Goal: Communication & Community: Share content

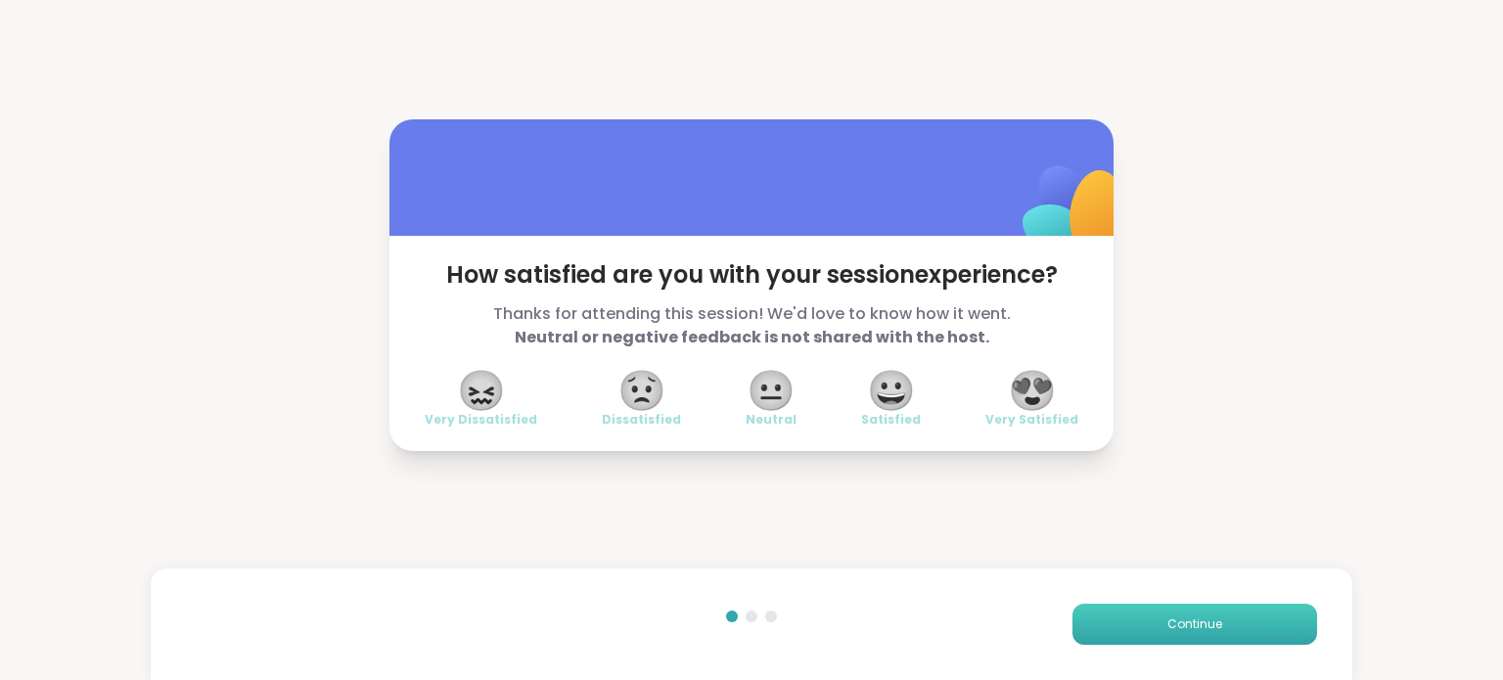
click at [1181, 625] on span "Continue" at bounding box center [1194, 624] width 55 height 18
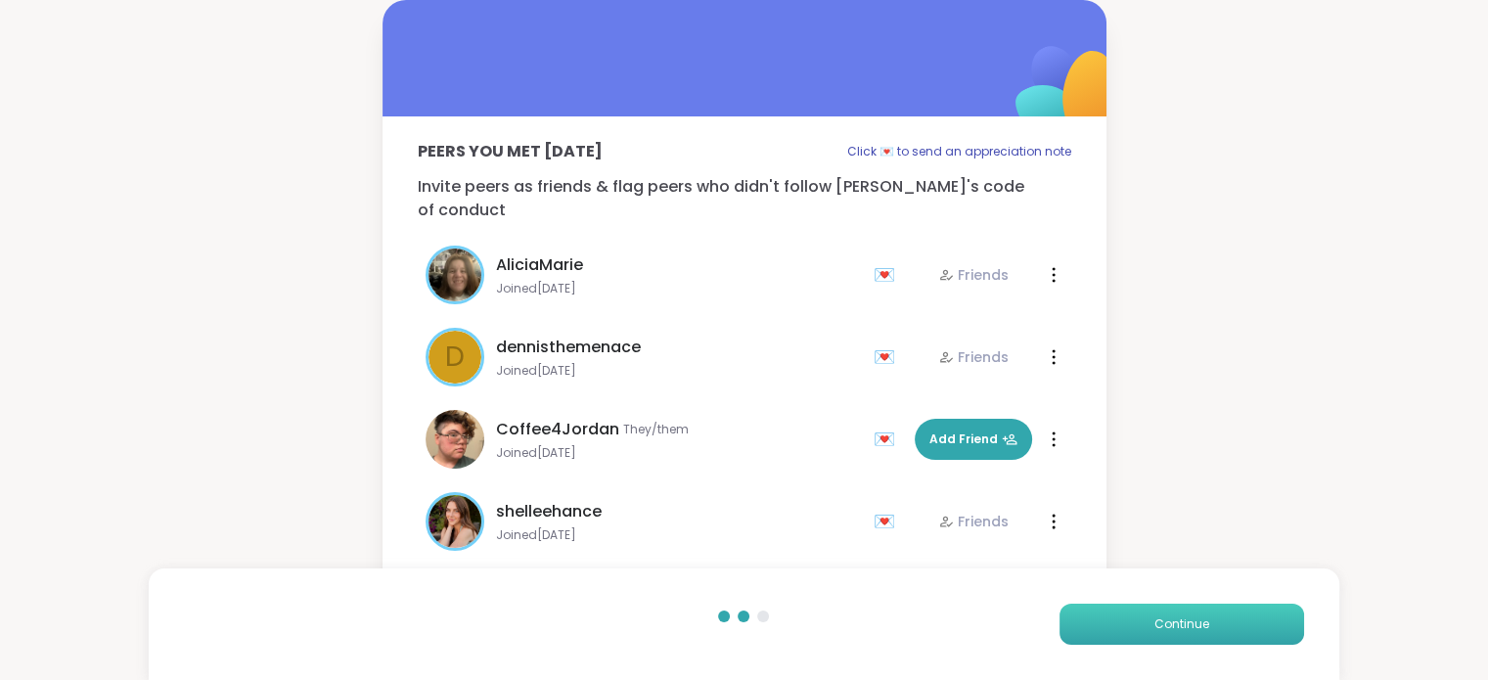
click at [1181, 625] on span "Continue" at bounding box center [1181, 624] width 55 height 18
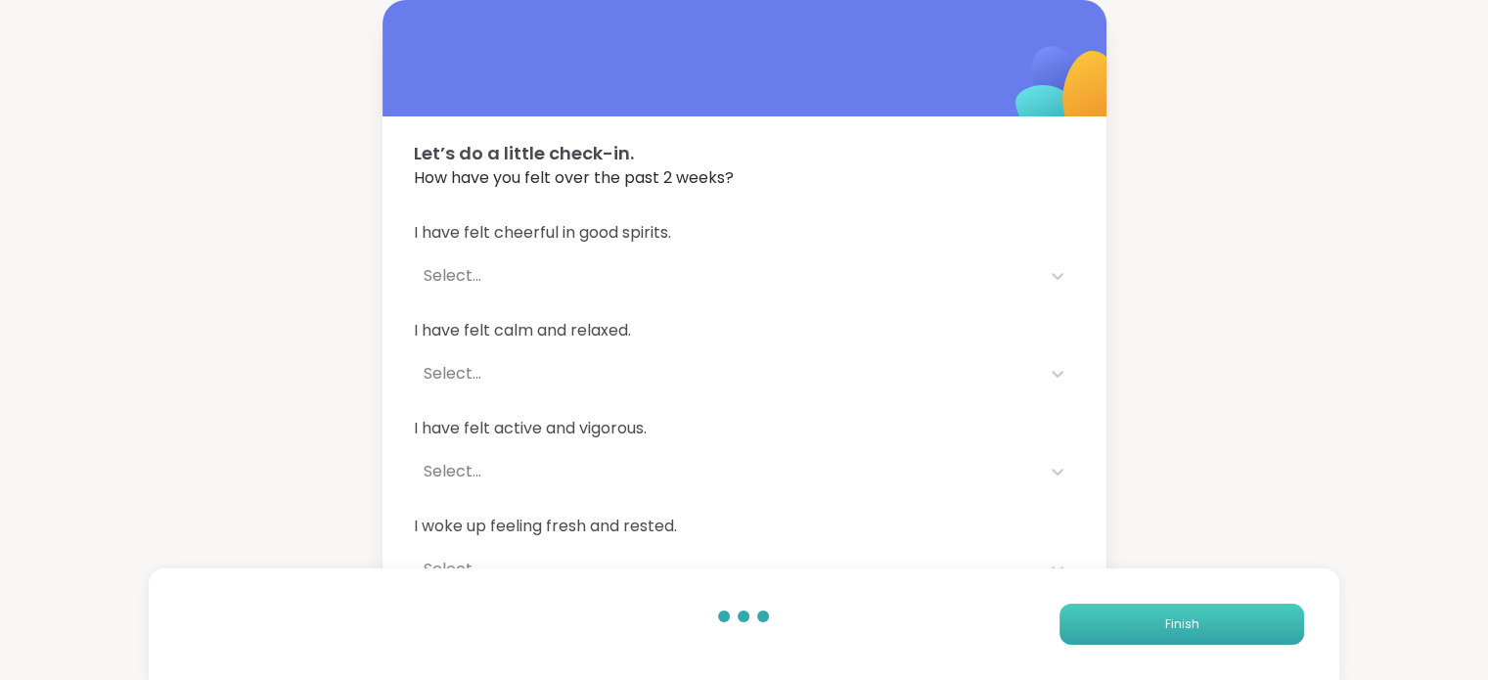
click at [1181, 625] on span "Finish" at bounding box center [1181, 624] width 34 height 18
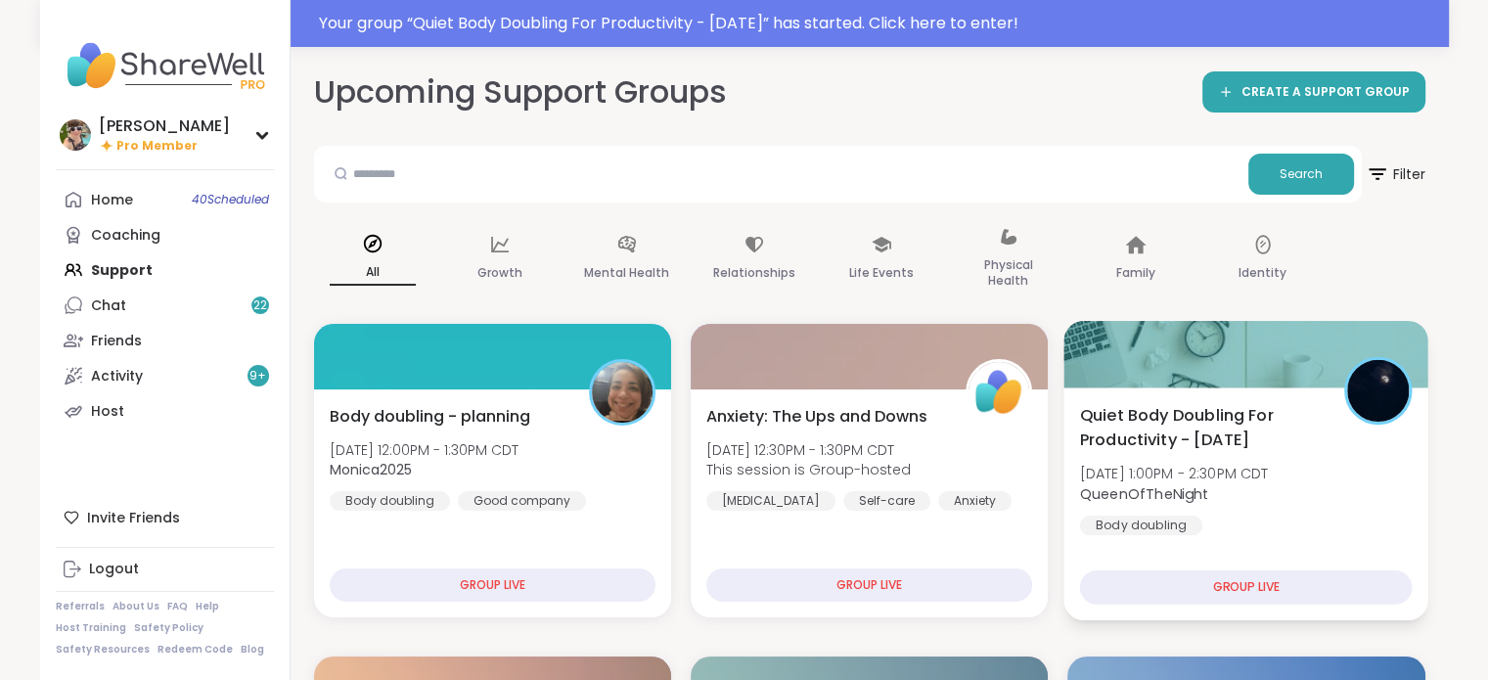
click at [1201, 530] on div "Quiet Body Doubling For Productivity - [DATE] [DATE] 1:00PM - 2:30PM CDT QueenO…" at bounding box center [1246, 469] width 333 height 132
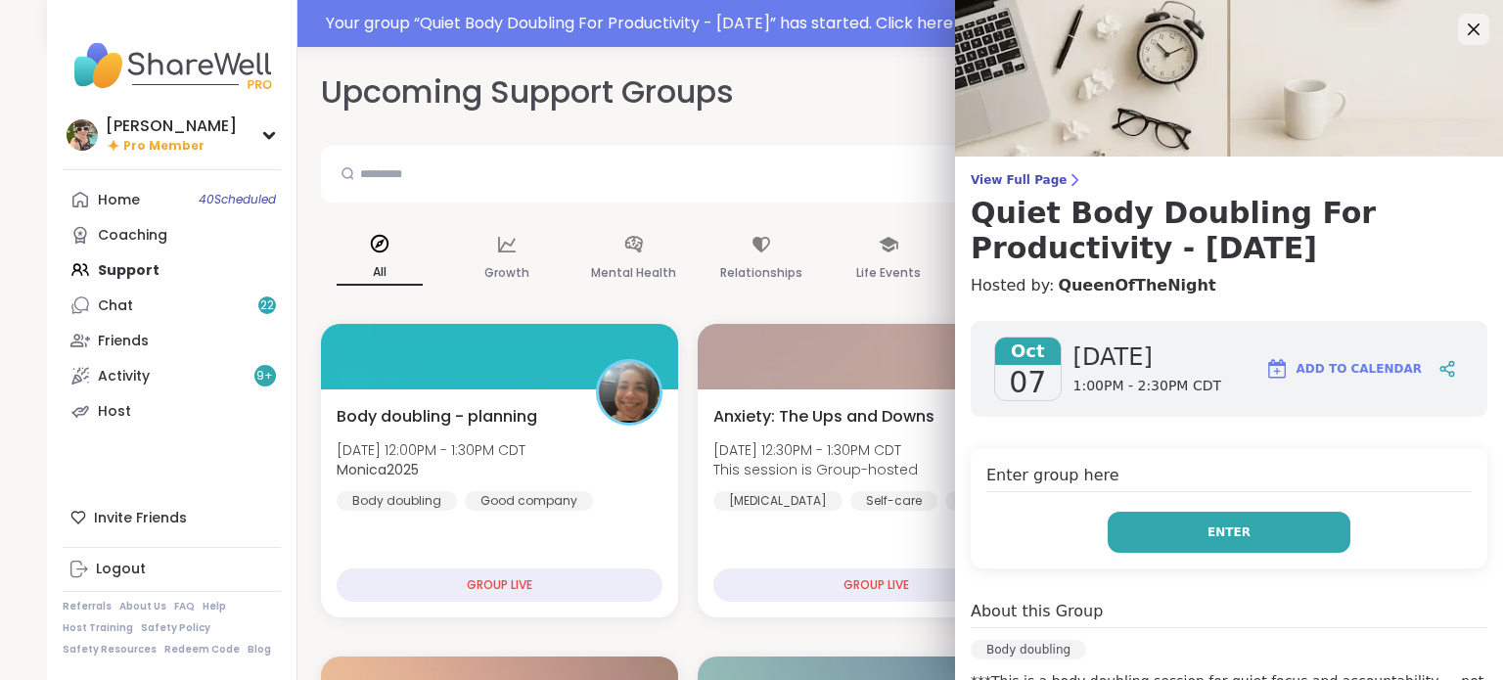
click at [1207, 531] on span "Enter" at bounding box center [1228, 532] width 43 height 18
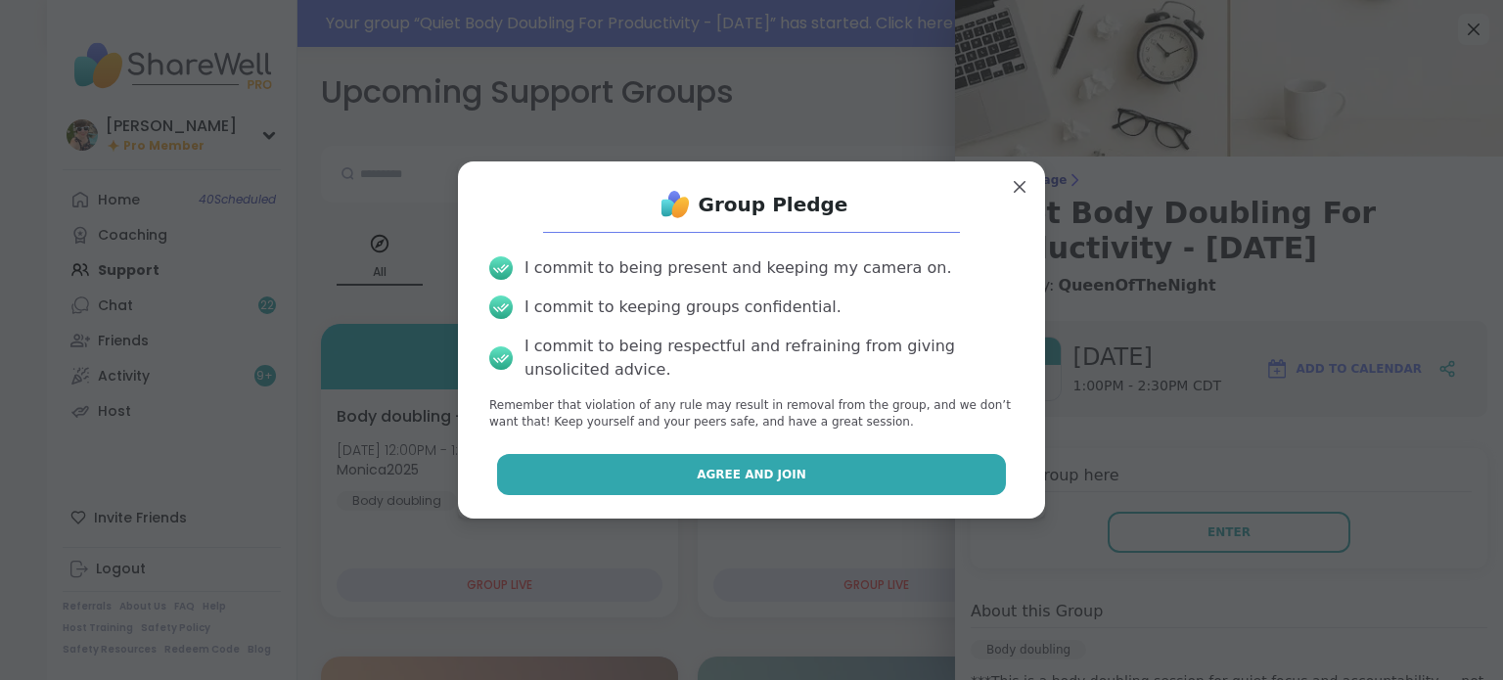
click at [896, 467] on button "Agree and Join" at bounding box center [752, 474] width 510 height 41
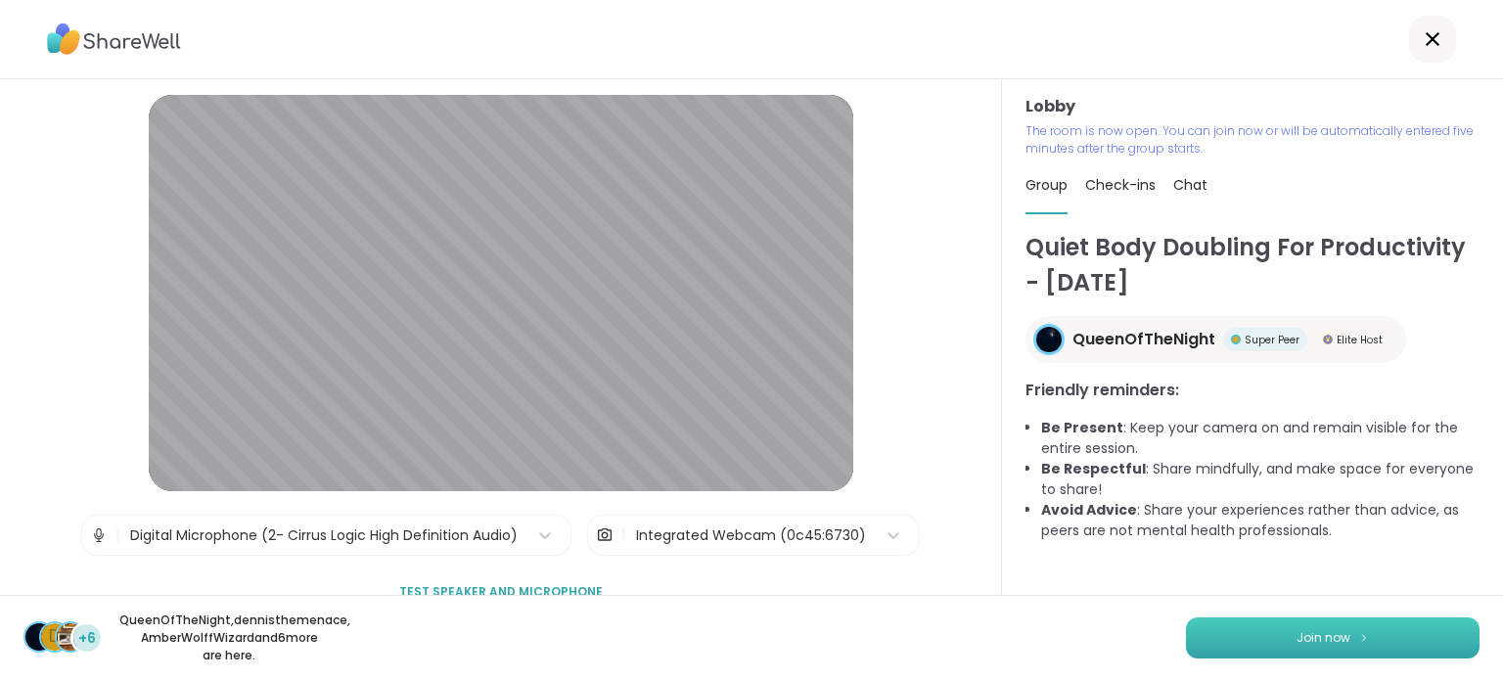
click at [1241, 621] on button "Join now" at bounding box center [1332, 637] width 293 height 41
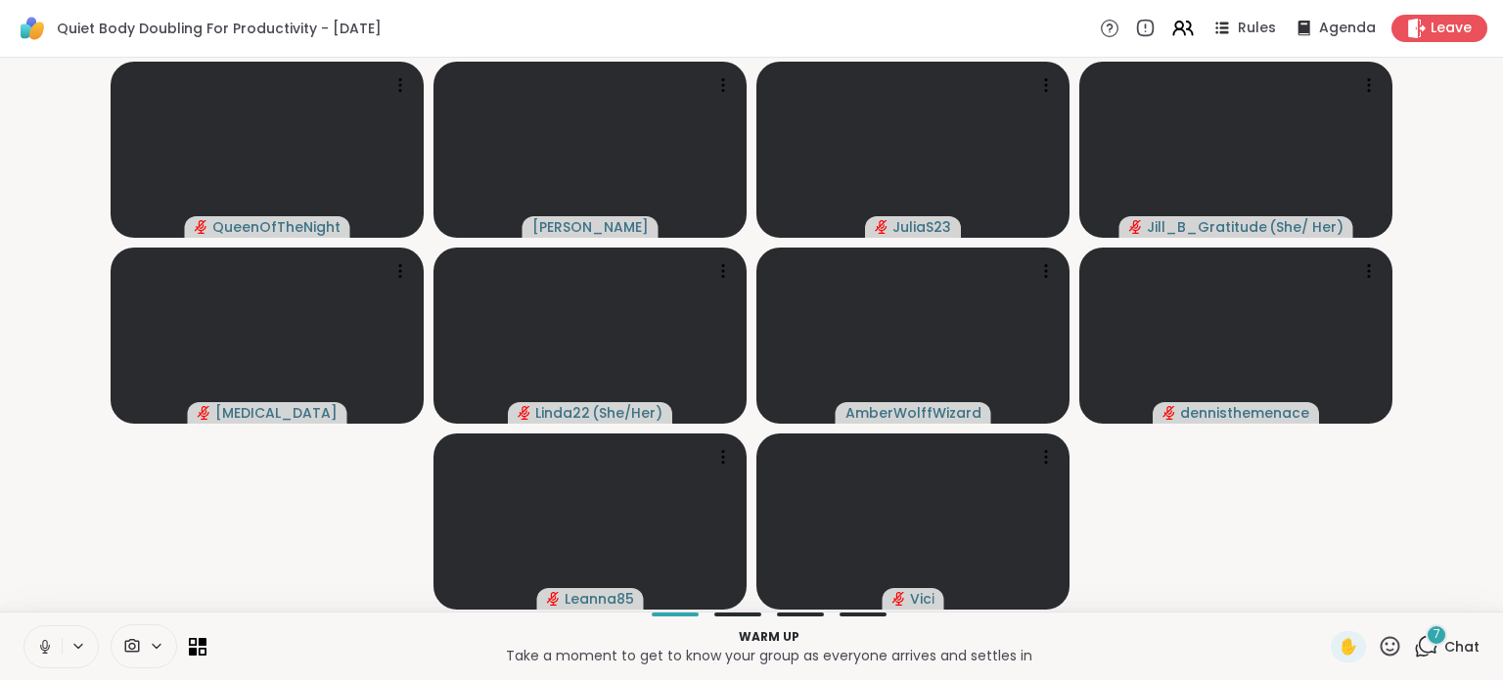
click at [35, 651] on button at bounding box center [42, 646] width 37 height 41
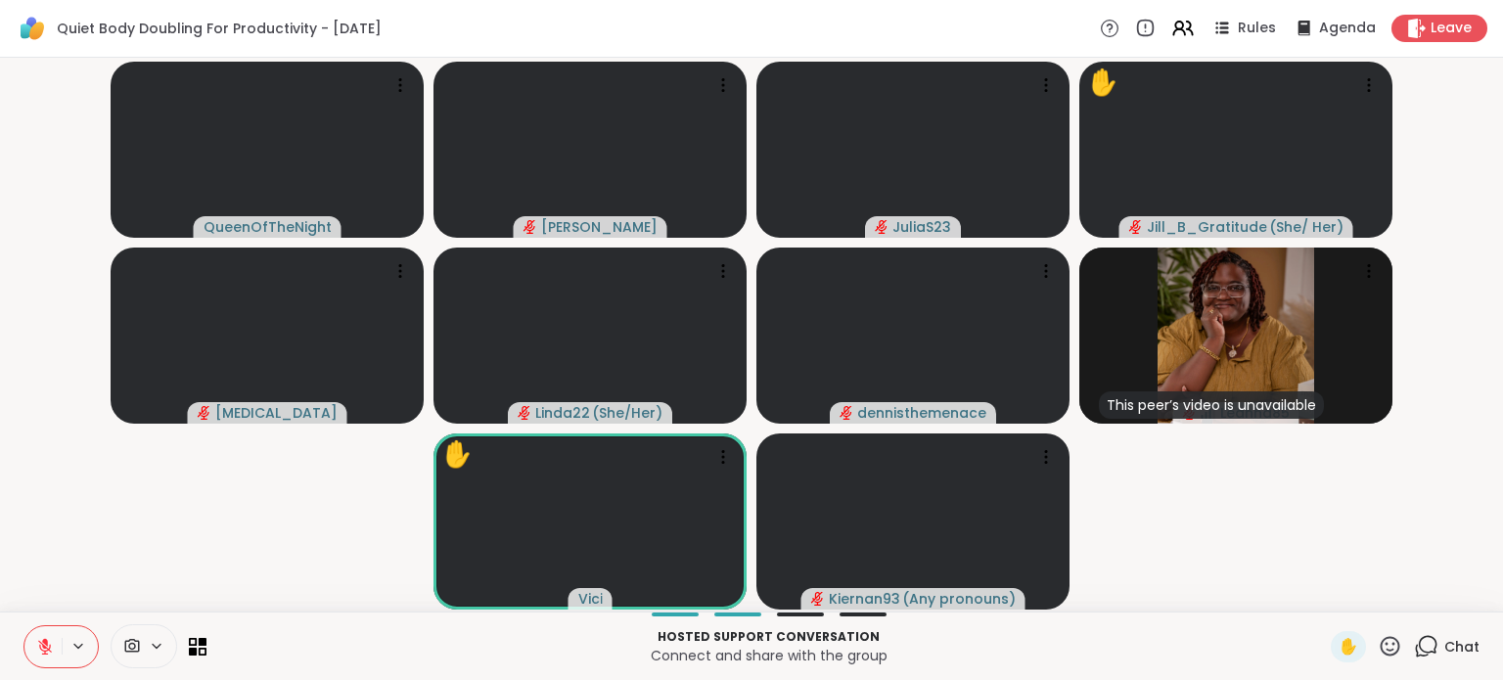
click at [1444, 649] on span "Chat" at bounding box center [1461, 647] width 35 height 20
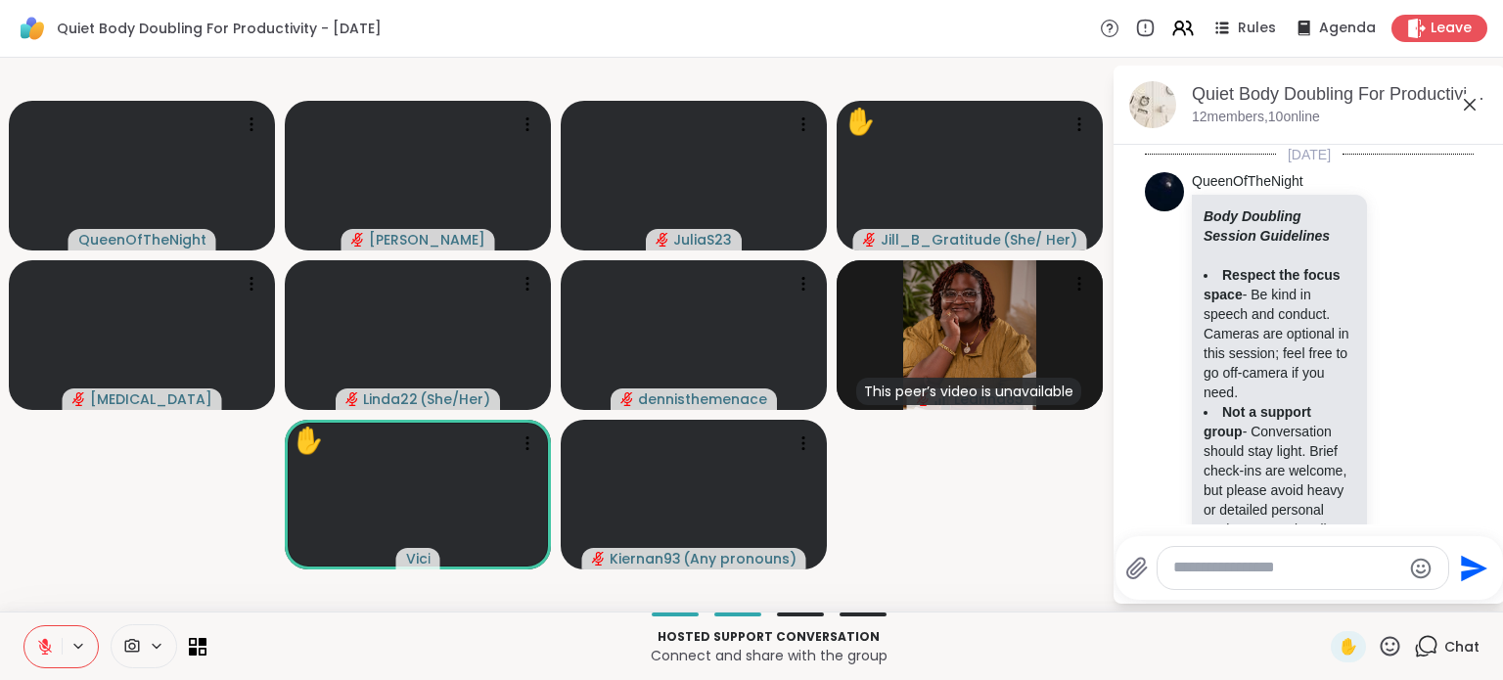
scroll to position [3789, 0]
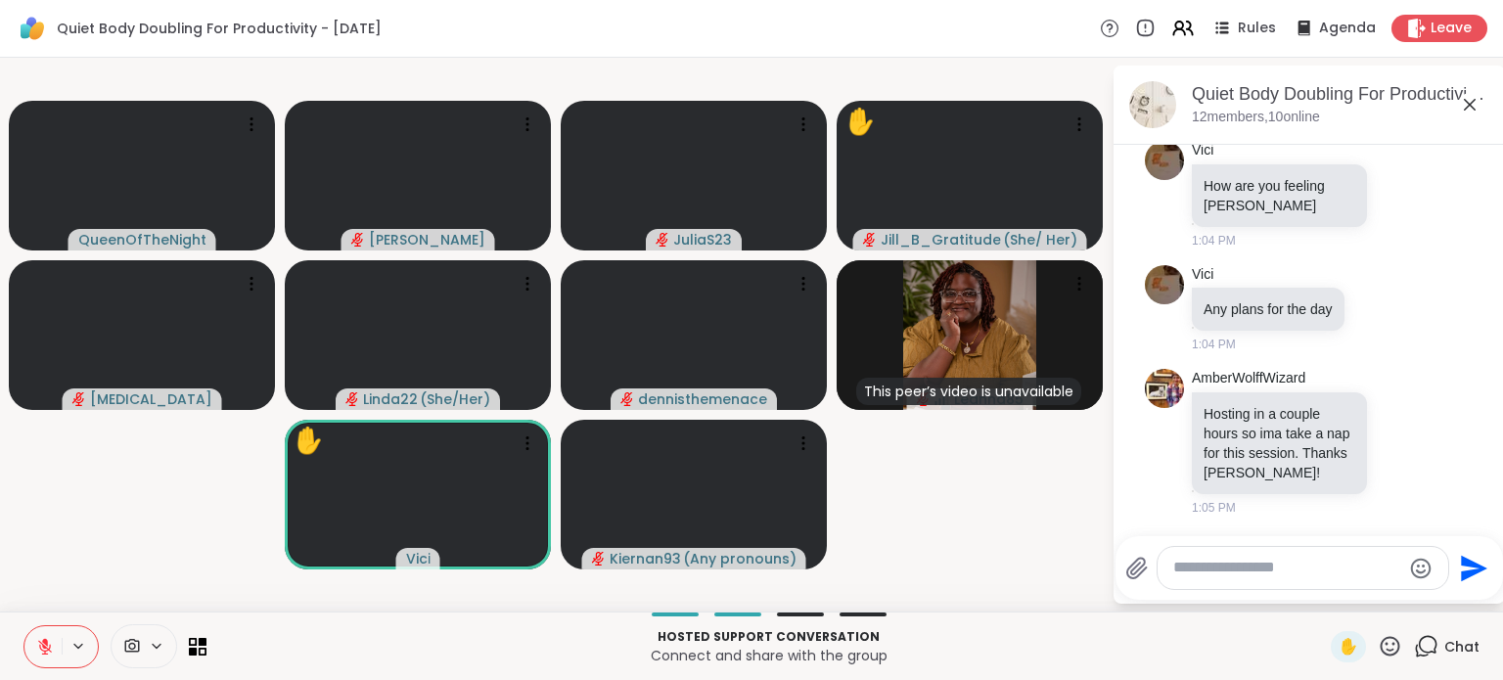
click at [1259, 584] on div at bounding box center [1302, 568] width 291 height 42
click at [1249, 570] on textarea "Type your message" at bounding box center [1287, 568] width 228 height 21
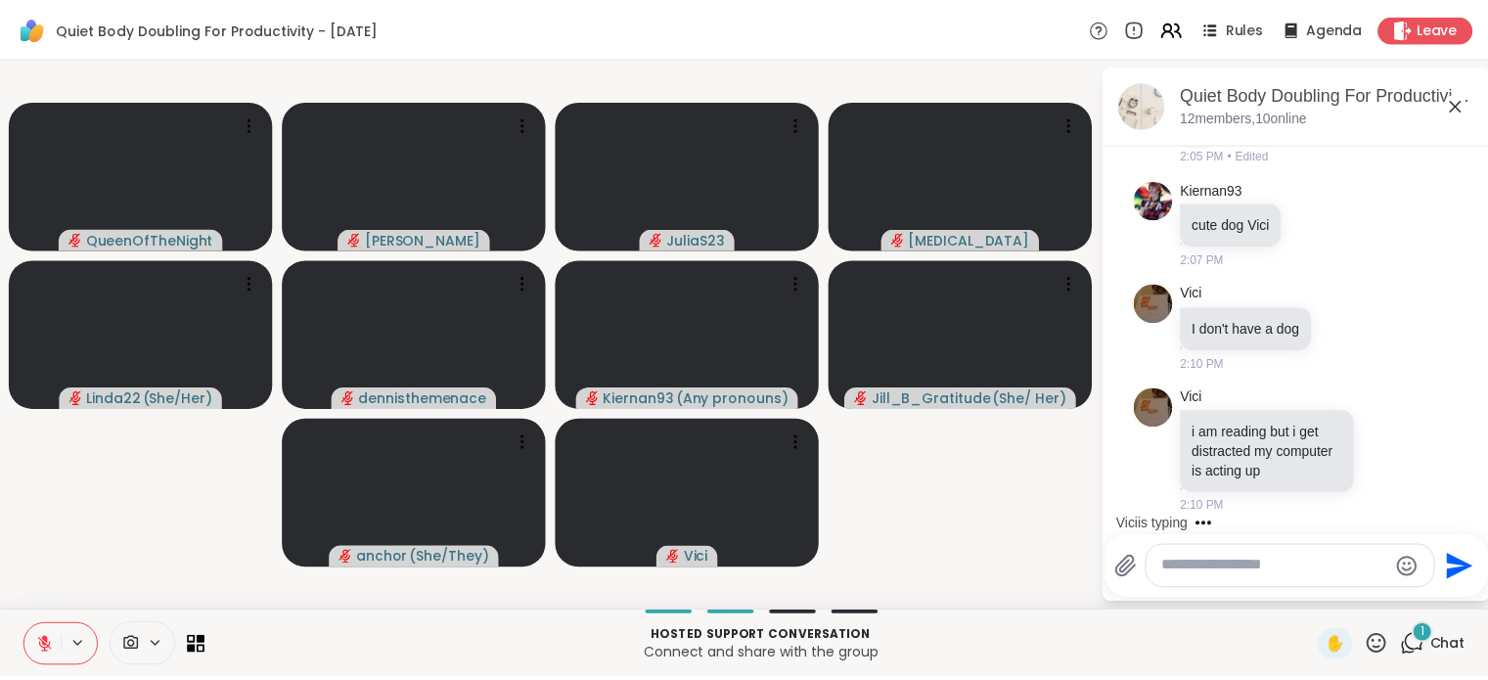
scroll to position [6269, 0]
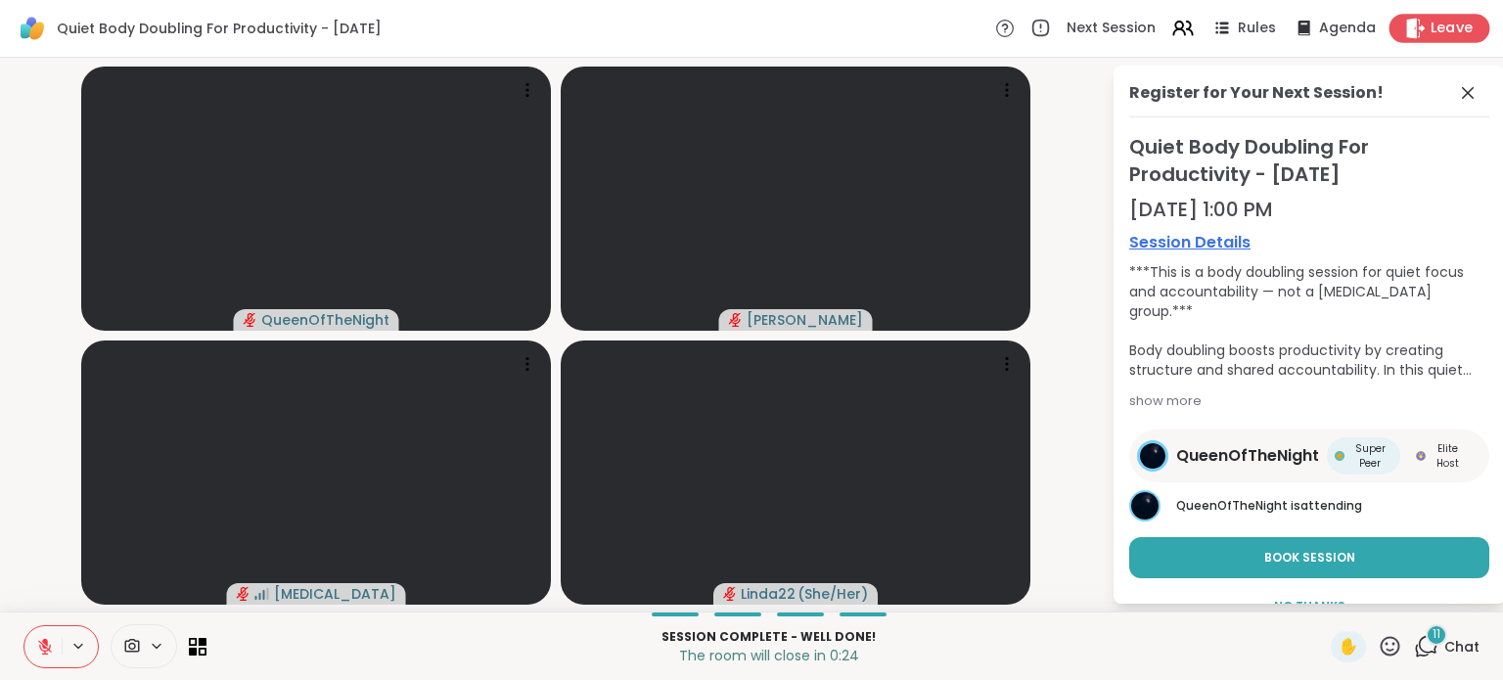
click at [1407, 32] on icon at bounding box center [1415, 28] width 21 height 21
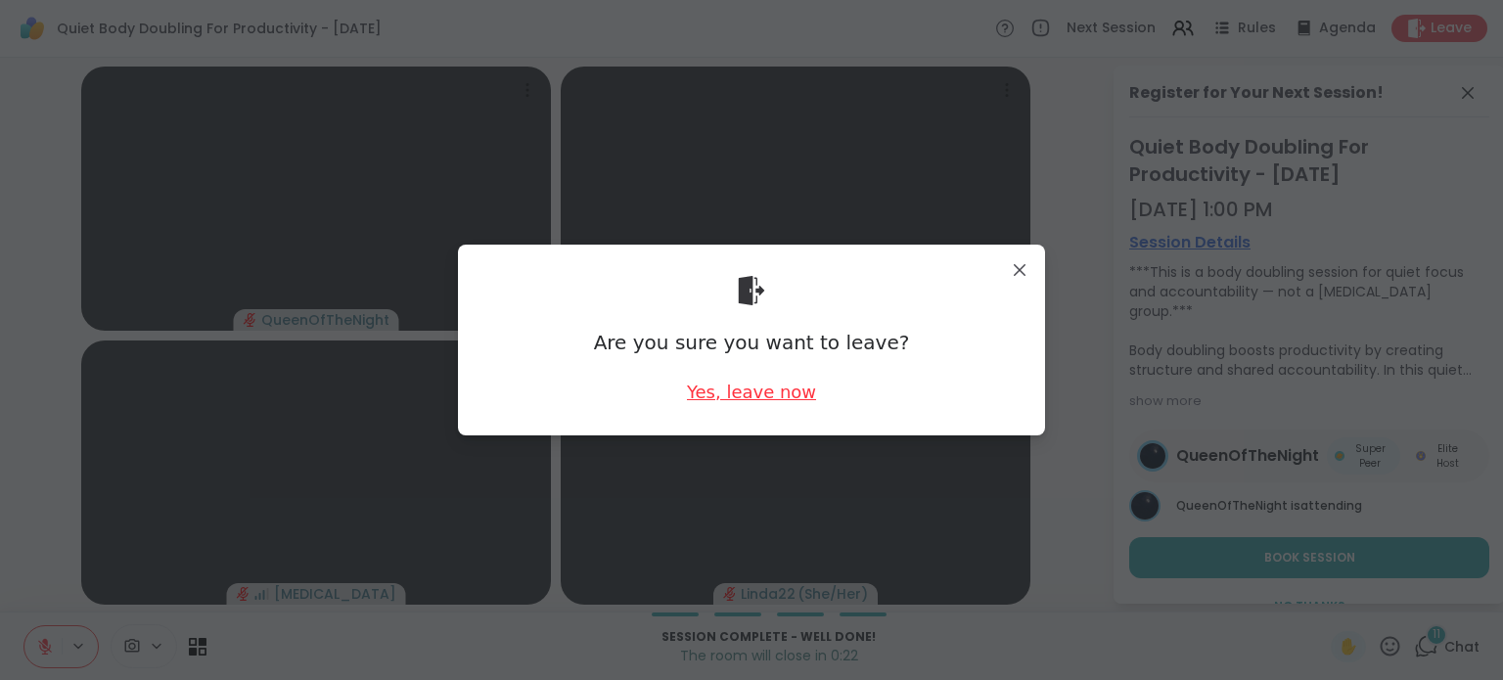
click at [787, 386] on div "Yes, leave now" at bounding box center [751, 392] width 129 height 24
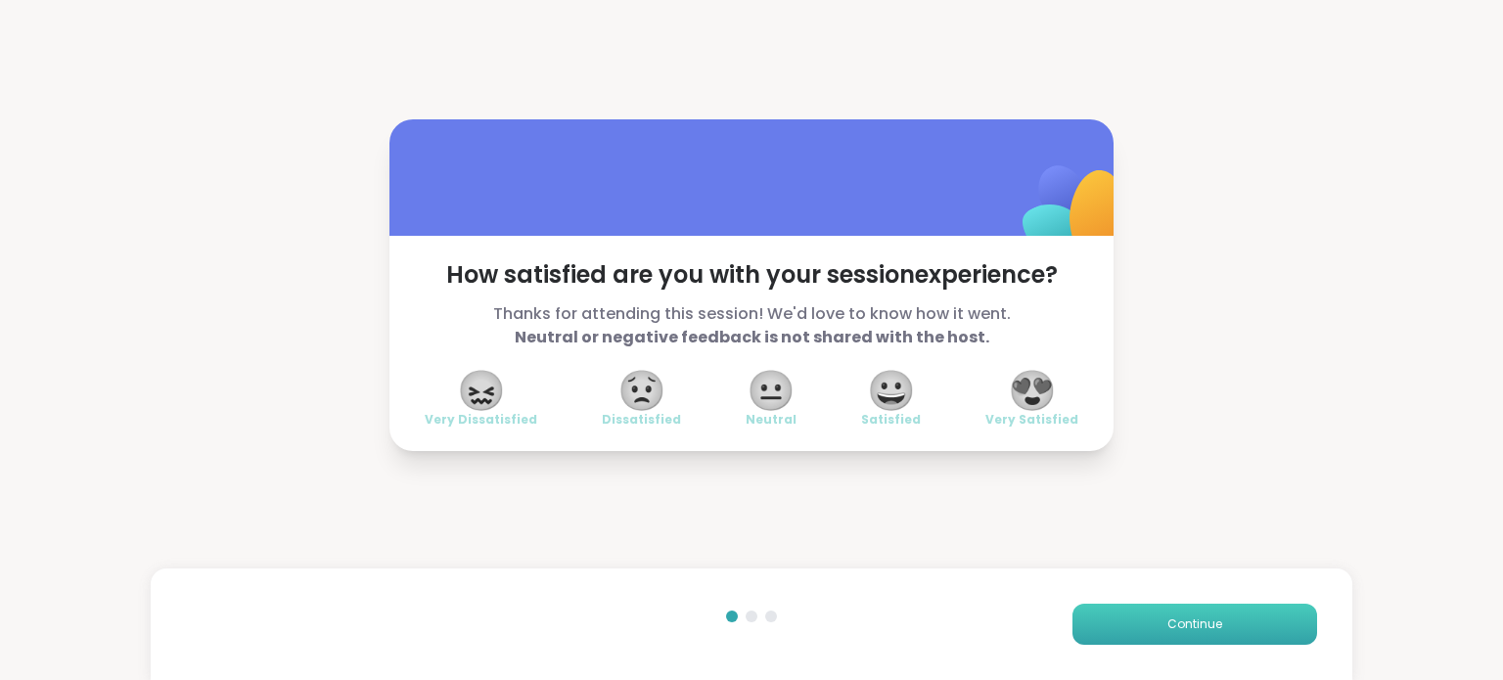
click at [1190, 617] on span "Continue" at bounding box center [1194, 624] width 55 height 18
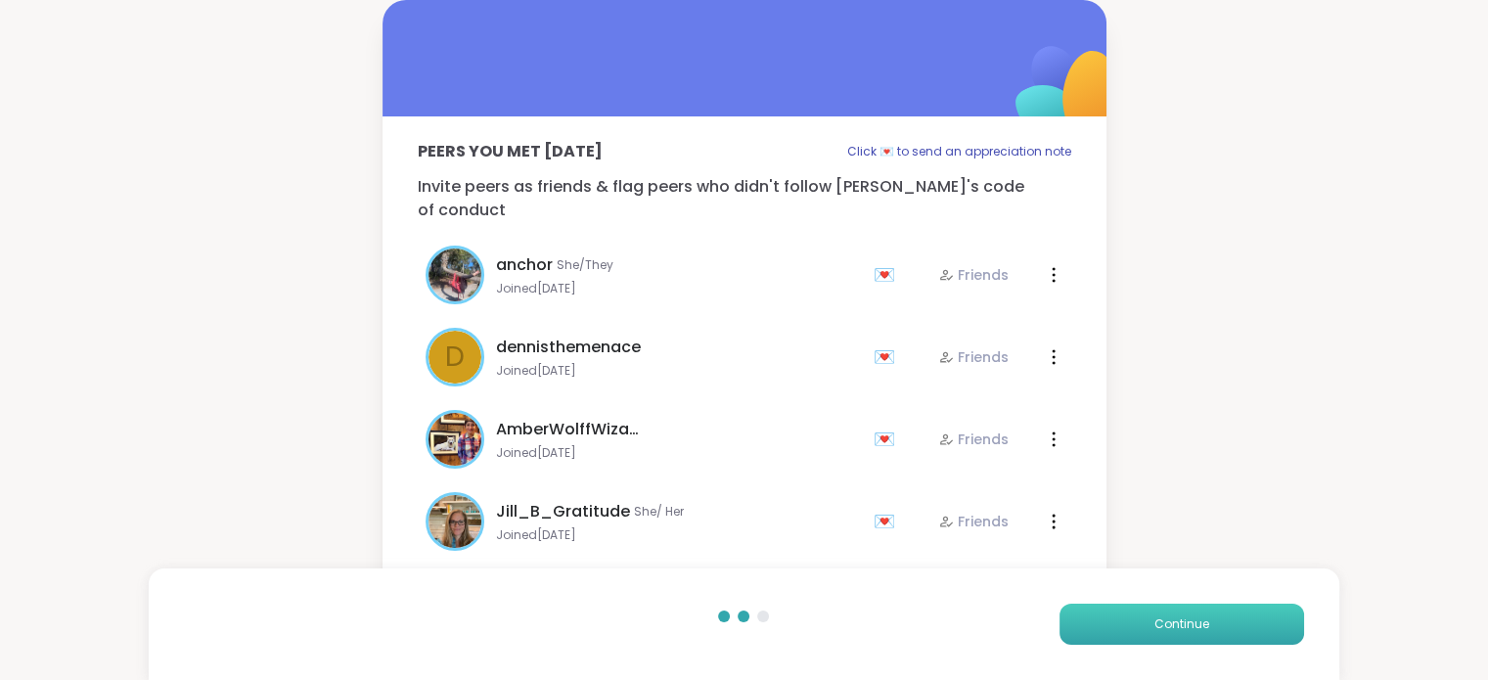
click at [1190, 617] on span "Continue" at bounding box center [1181, 624] width 55 height 18
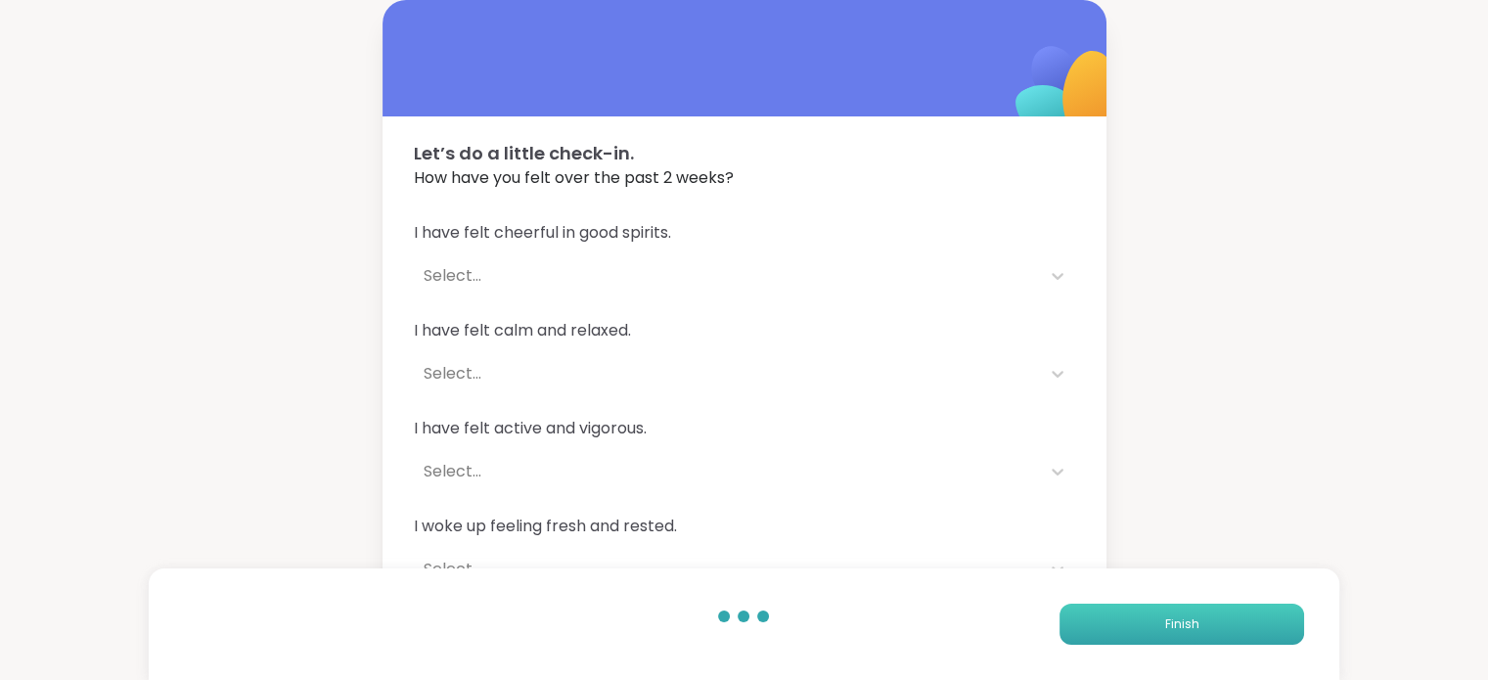
click at [1190, 617] on span "Finish" at bounding box center [1181, 624] width 34 height 18
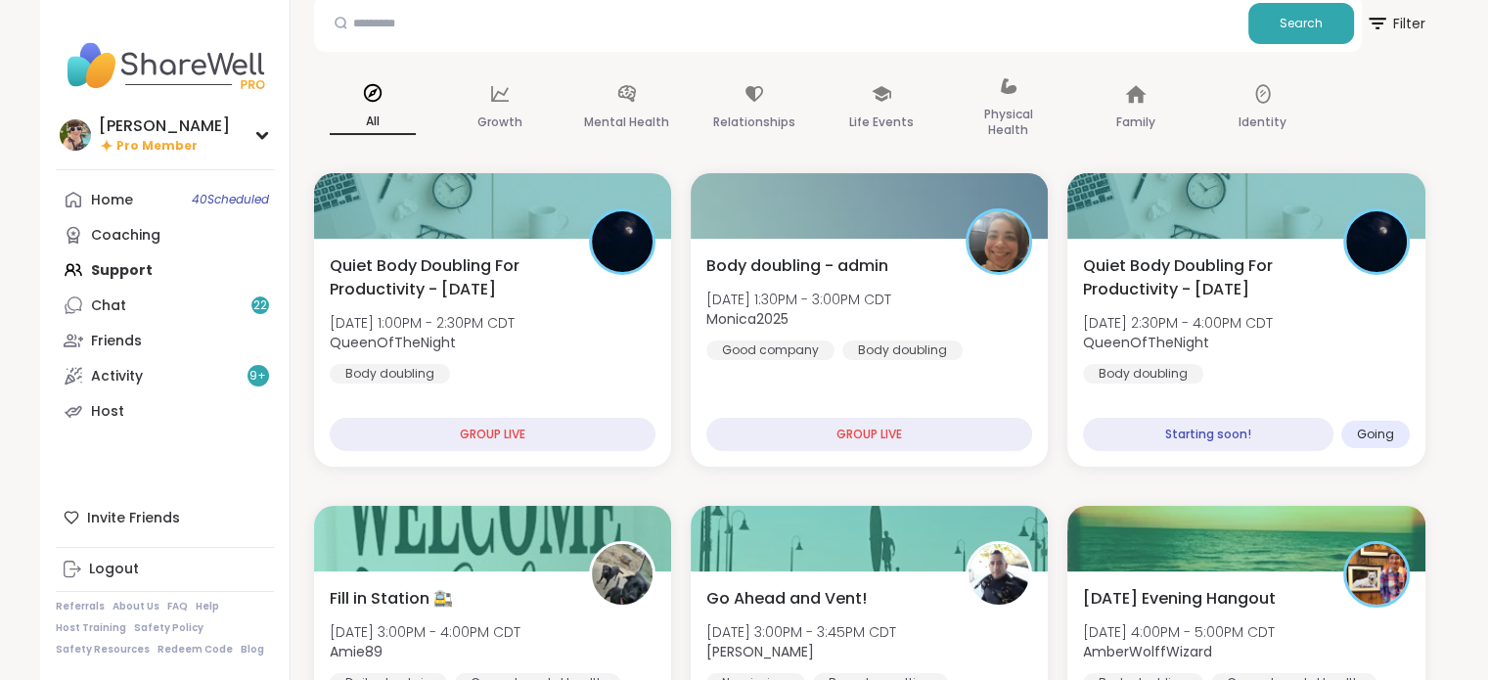
scroll to position [101, 0]
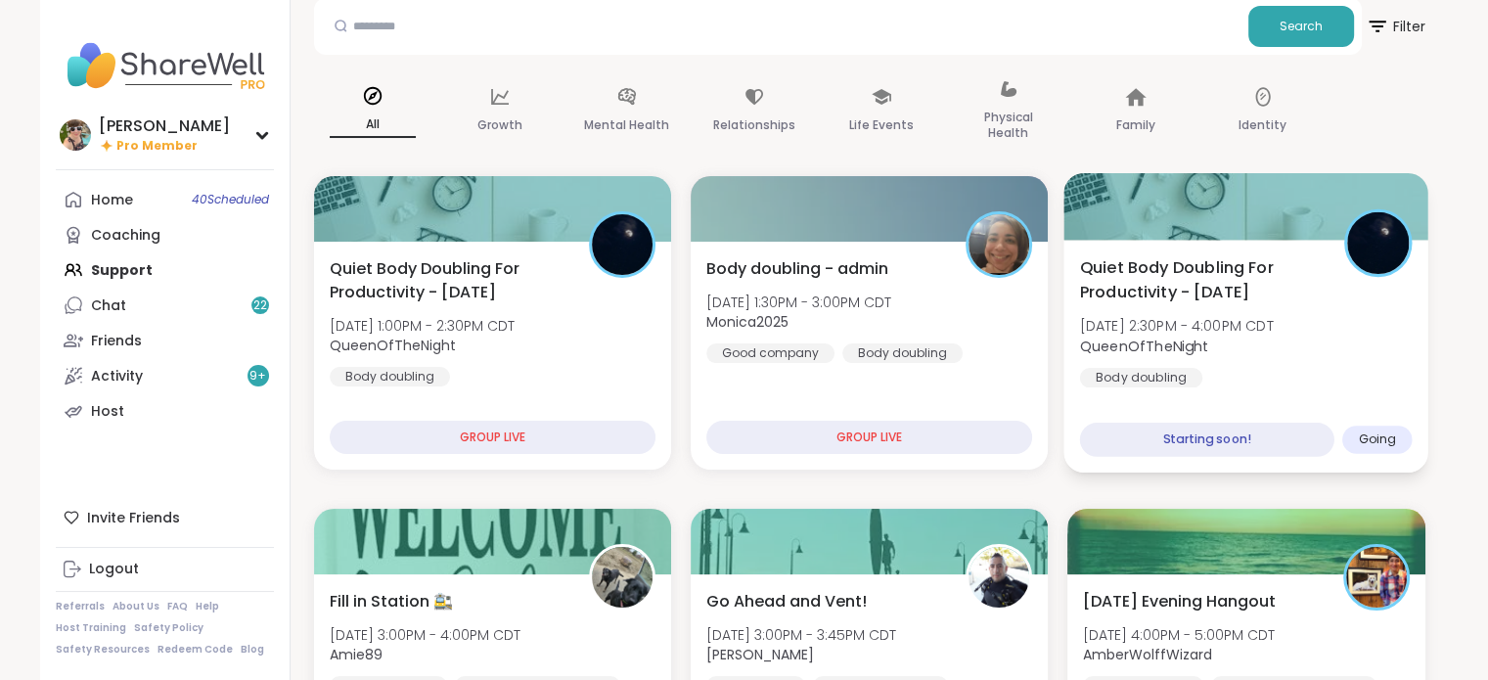
click at [1187, 353] on b "QueenOfTheNight" at bounding box center [1144, 346] width 129 height 20
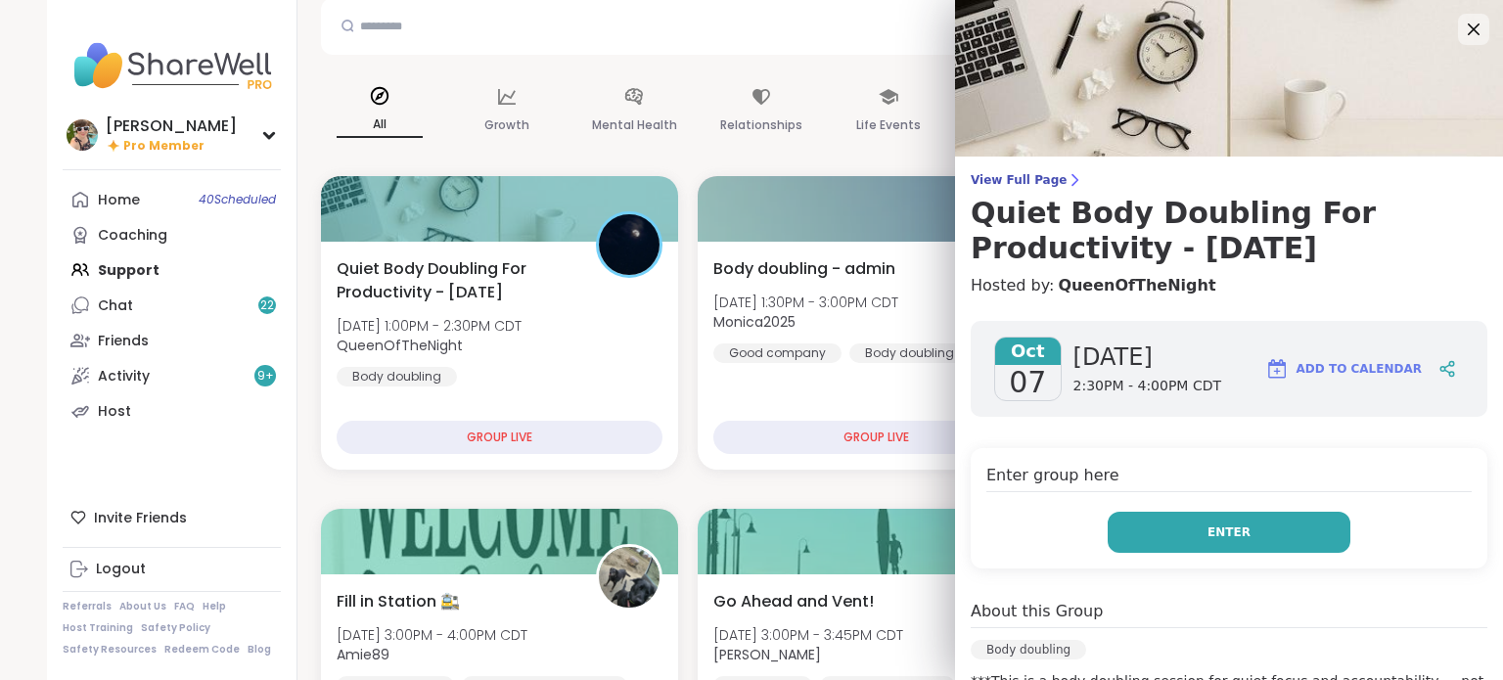
click at [1174, 529] on button "Enter" at bounding box center [1228, 532] width 243 height 41
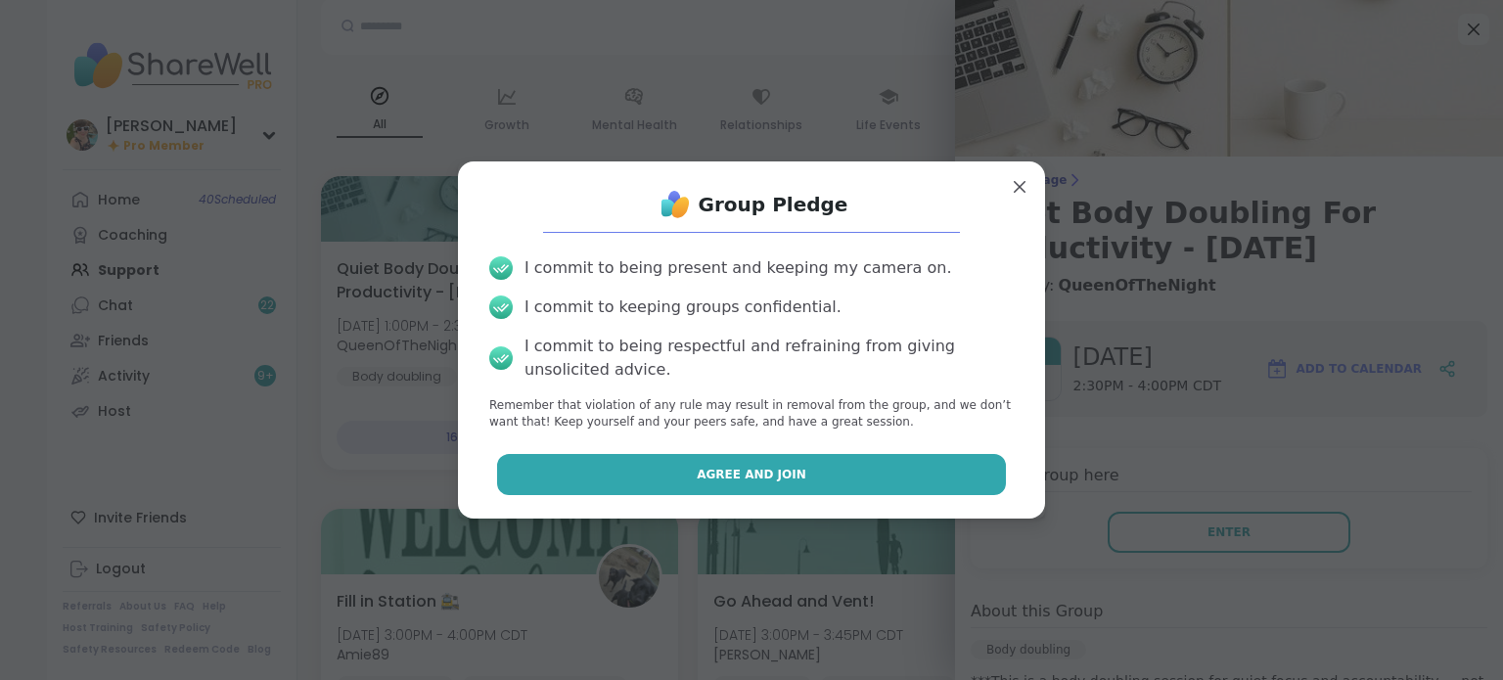
click at [813, 482] on button "Agree and Join" at bounding box center [752, 474] width 510 height 41
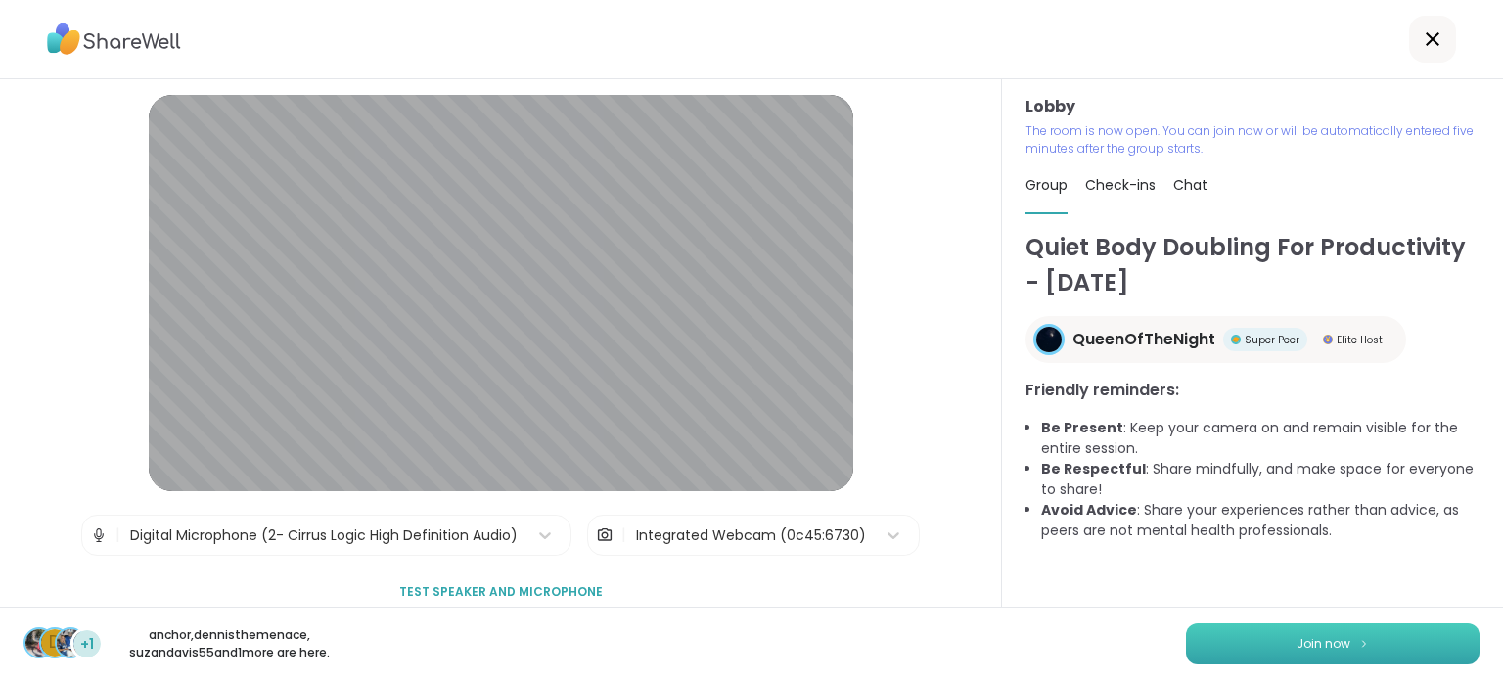
click at [1309, 630] on button "Join now" at bounding box center [1332, 643] width 293 height 41
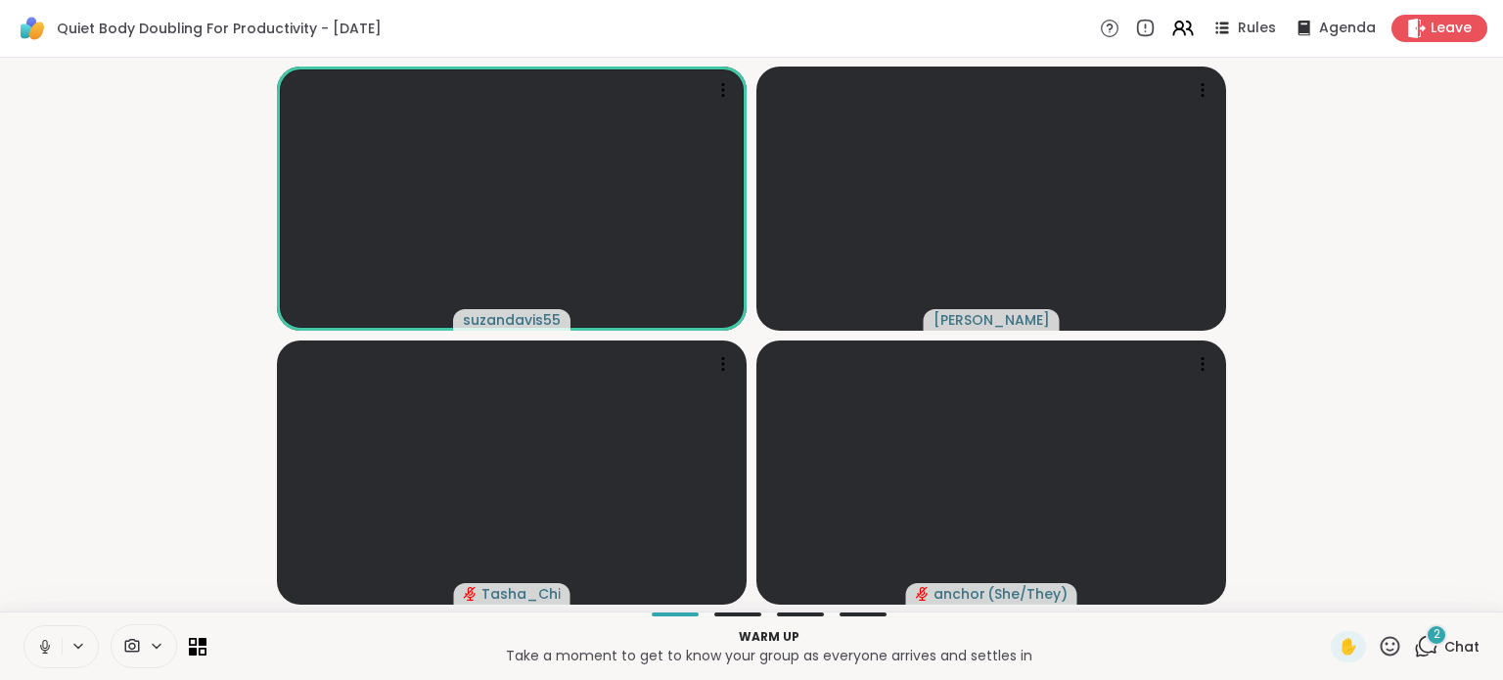
click at [36, 653] on icon at bounding box center [45, 647] width 18 height 18
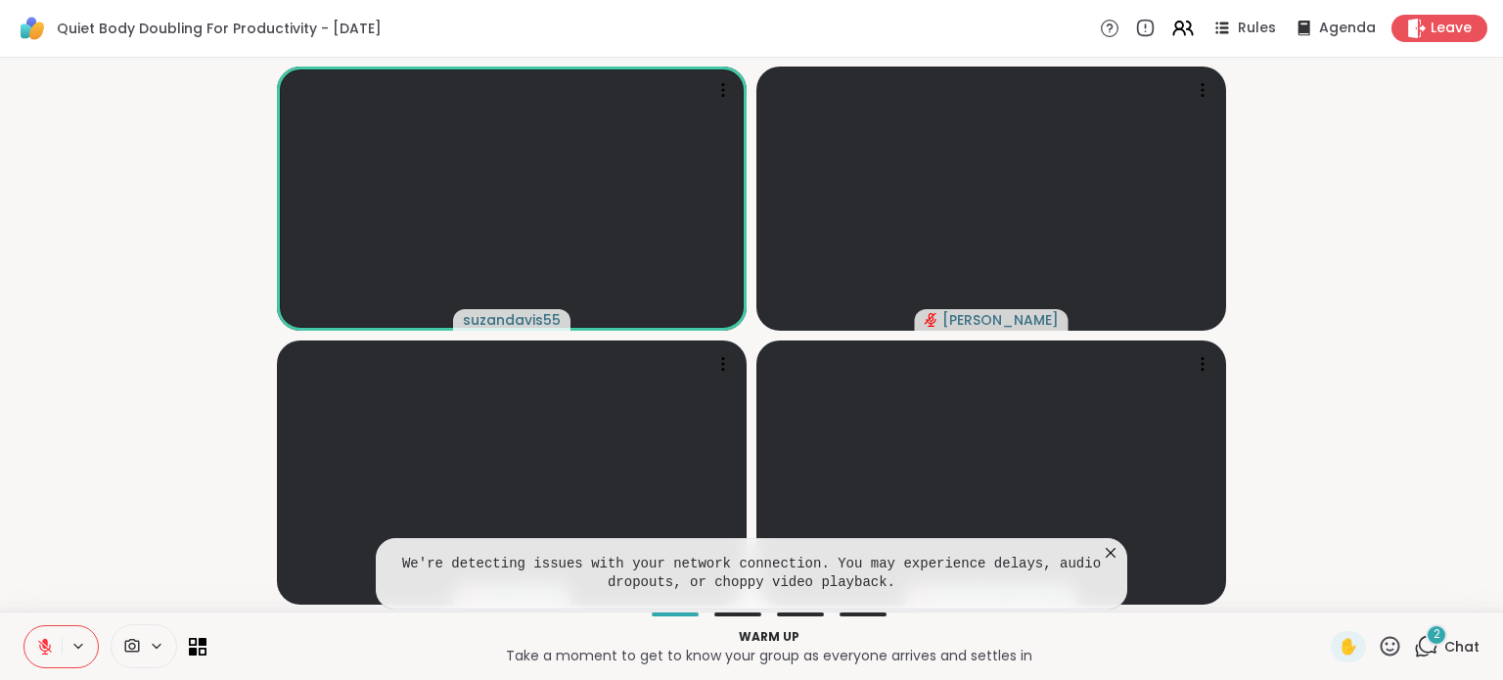
drag, startPoint x: 1430, startPoint y: 141, endPoint x: 1103, endPoint y: 559, distance: 530.3
click at [1103, 559] on icon at bounding box center [1111, 553] width 20 height 20
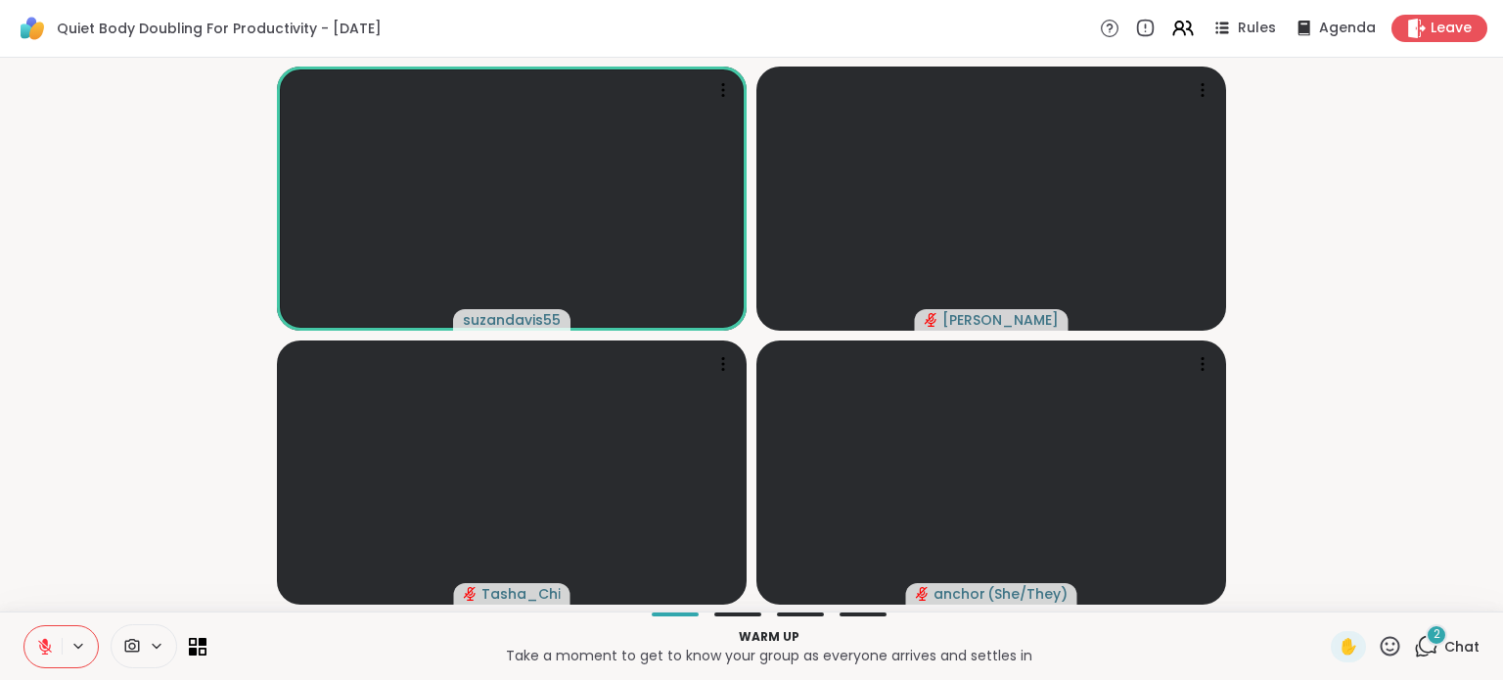
click at [1427, 642] on div "2" at bounding box center [1436, 635] width 22 height 22
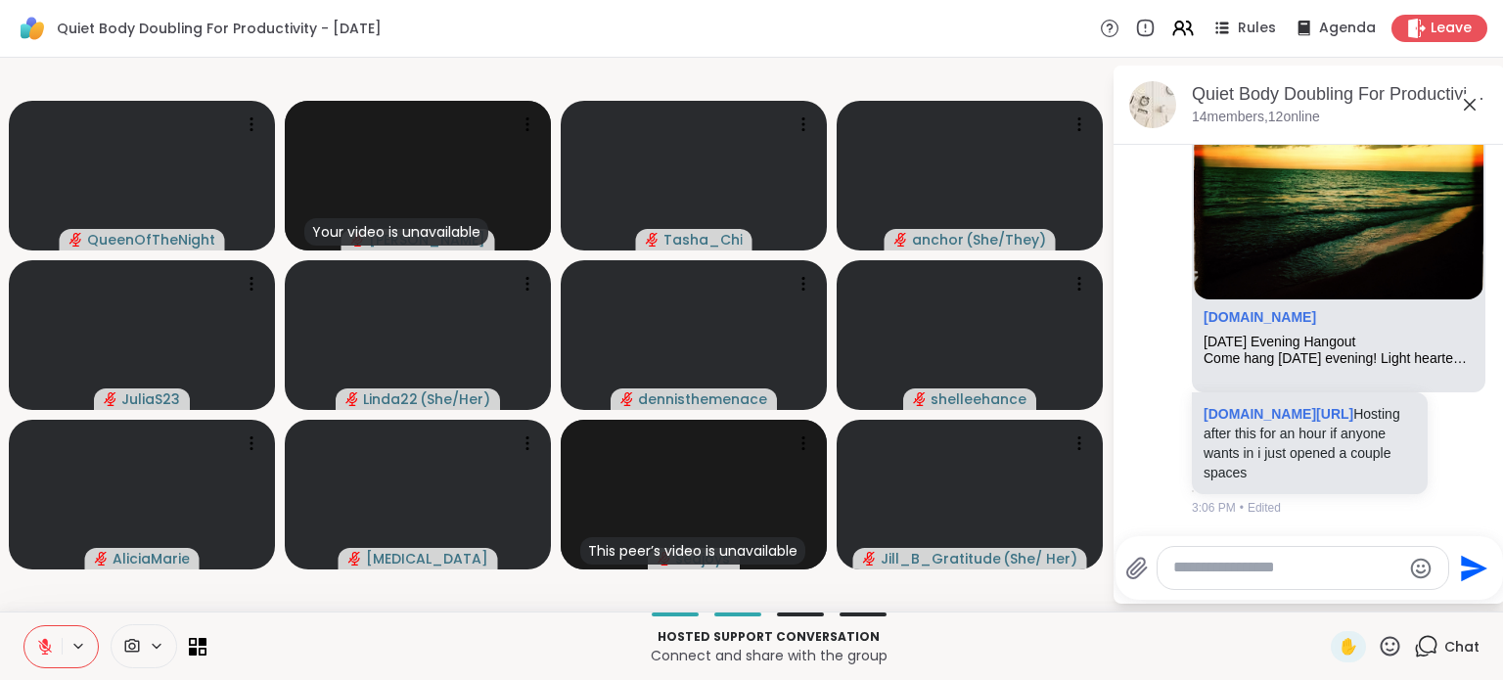
scroll to position [8370, 0]
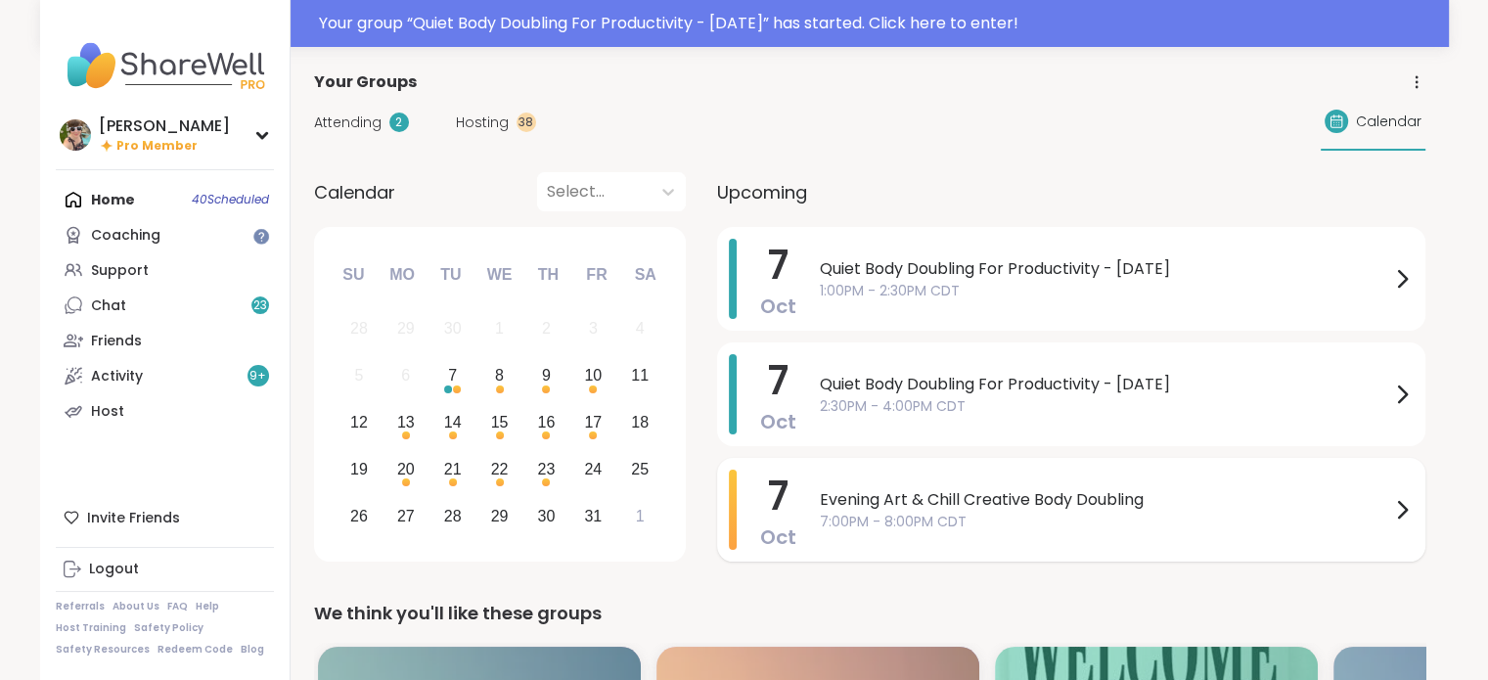
click at [1029, 498] on span "Evening Art & Chill Creative Body Doubling" at bounding box center [1105, 499] width 570 height 23
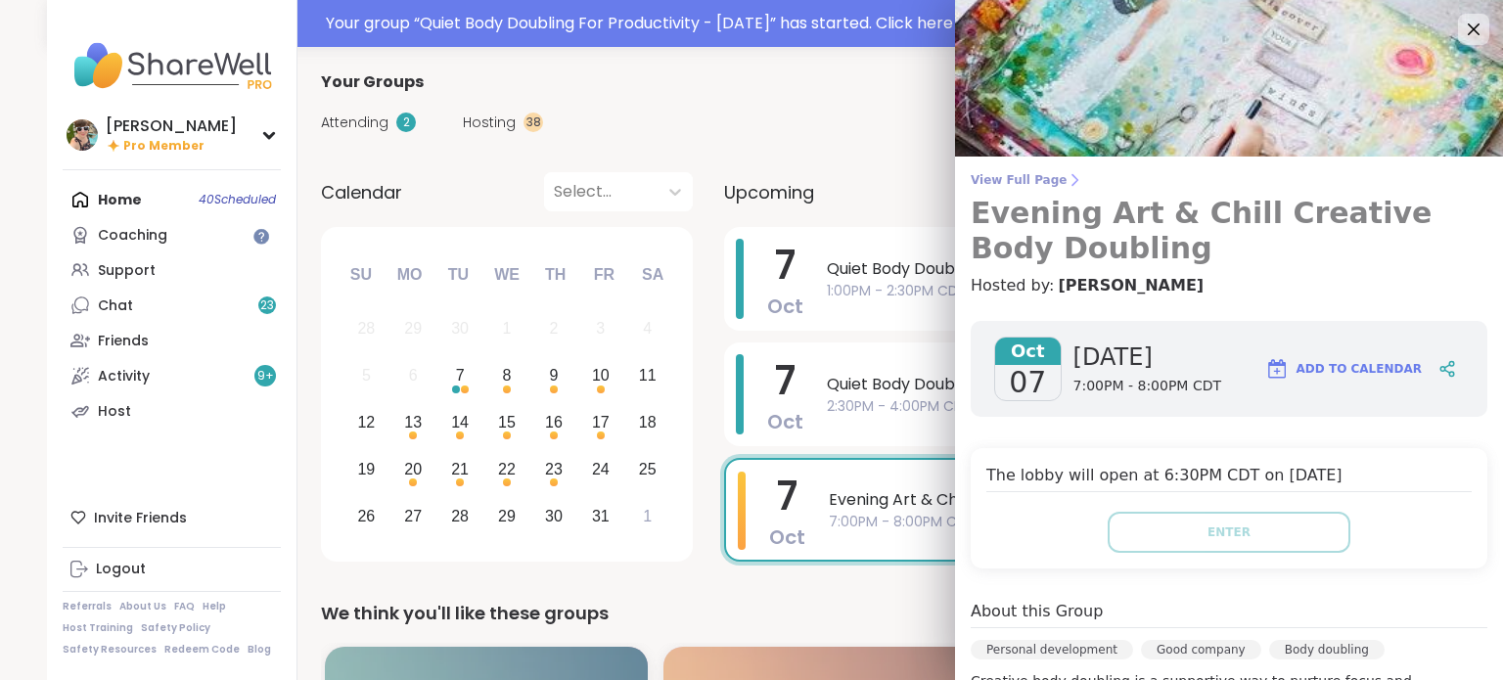
click at [1017, 179] on span "View Full Page" at bounding box center [1228, 180] width 517 height 16
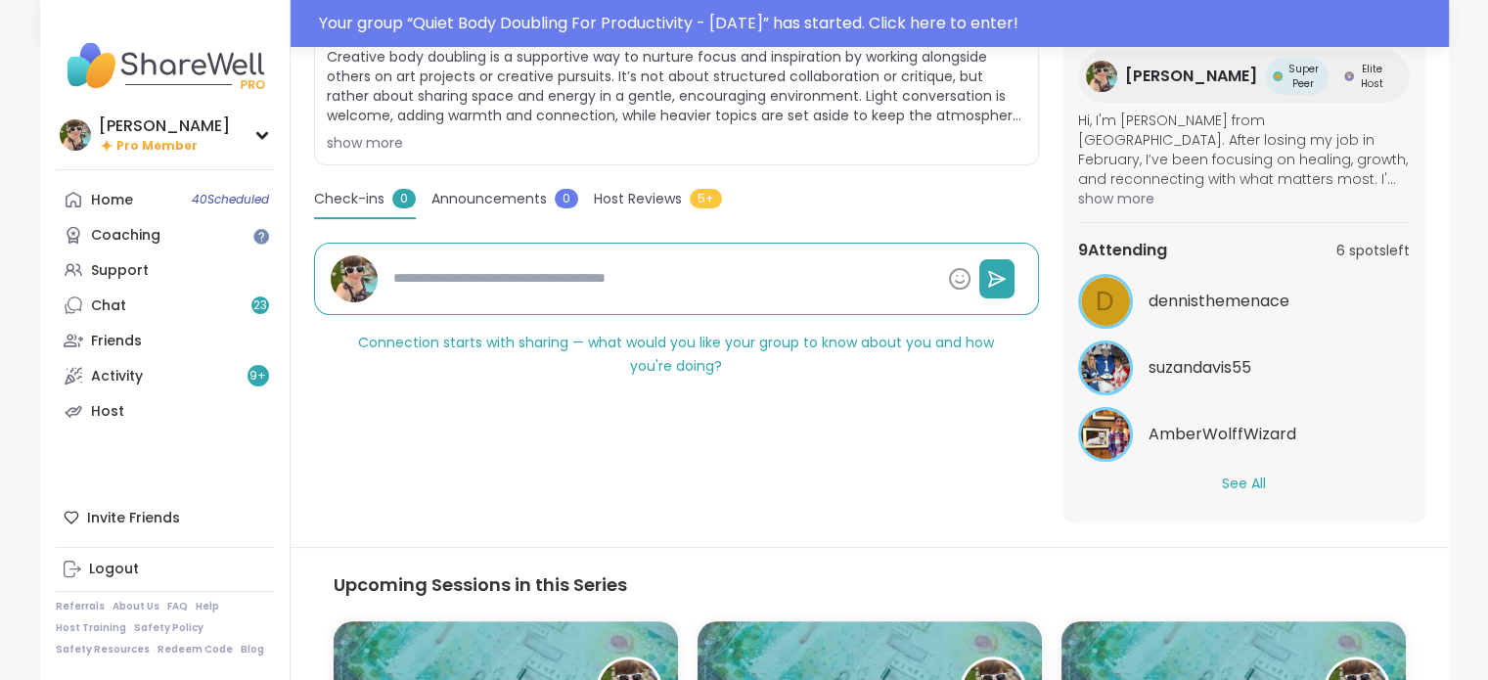
scroll to position [462, 0]
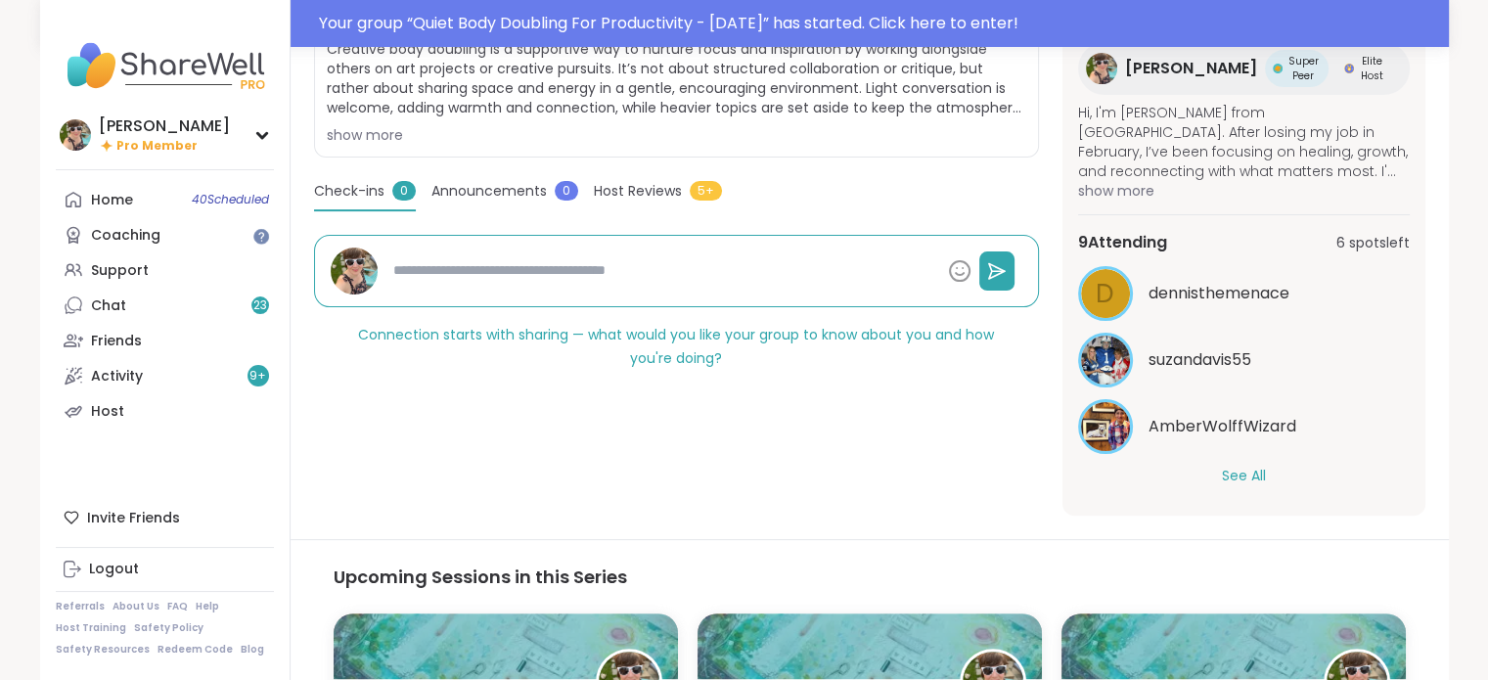
click at [1222, 466] on button "See All" at bounding box center [1244, 476] width 44 height 21
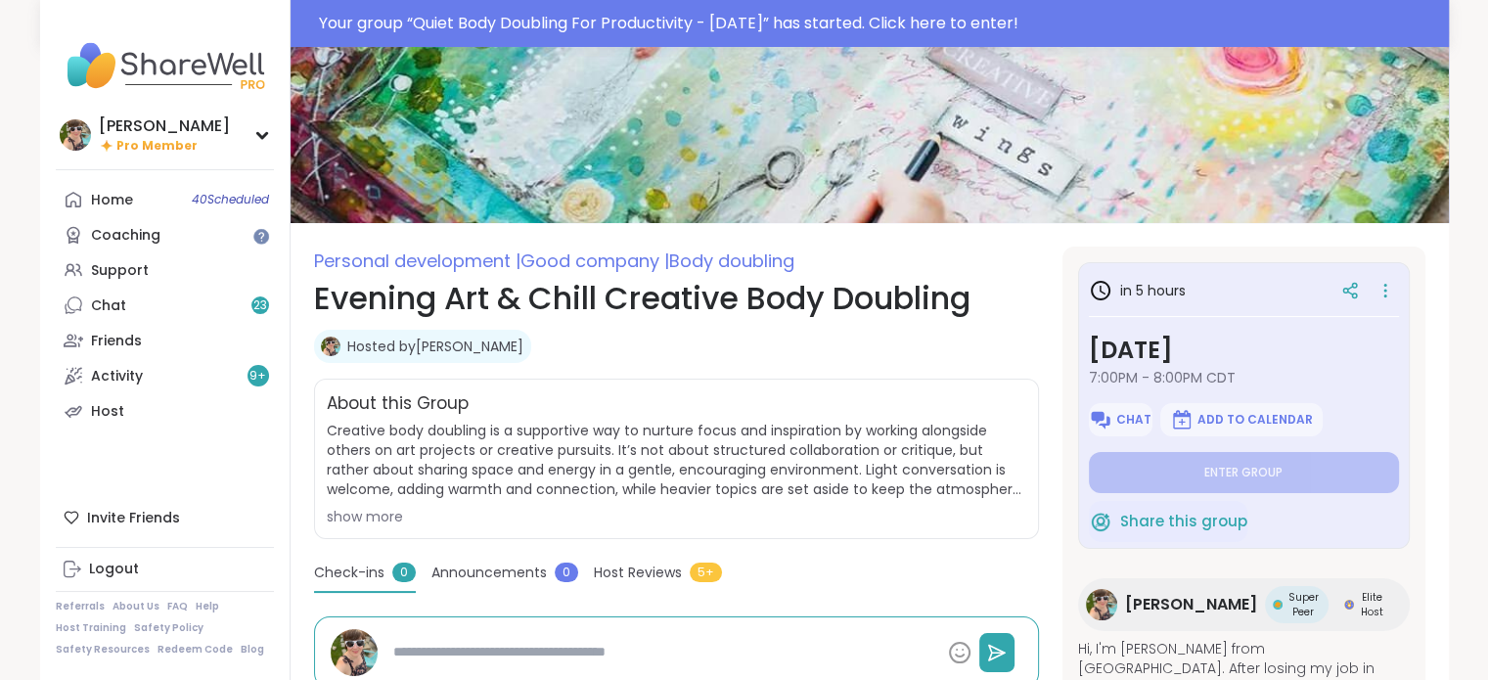
scroll to position [79, 0]
click at [1116, 427] on span "Chat" at bounding box center [1133, 421] width 35 height 16
type textarea "*"
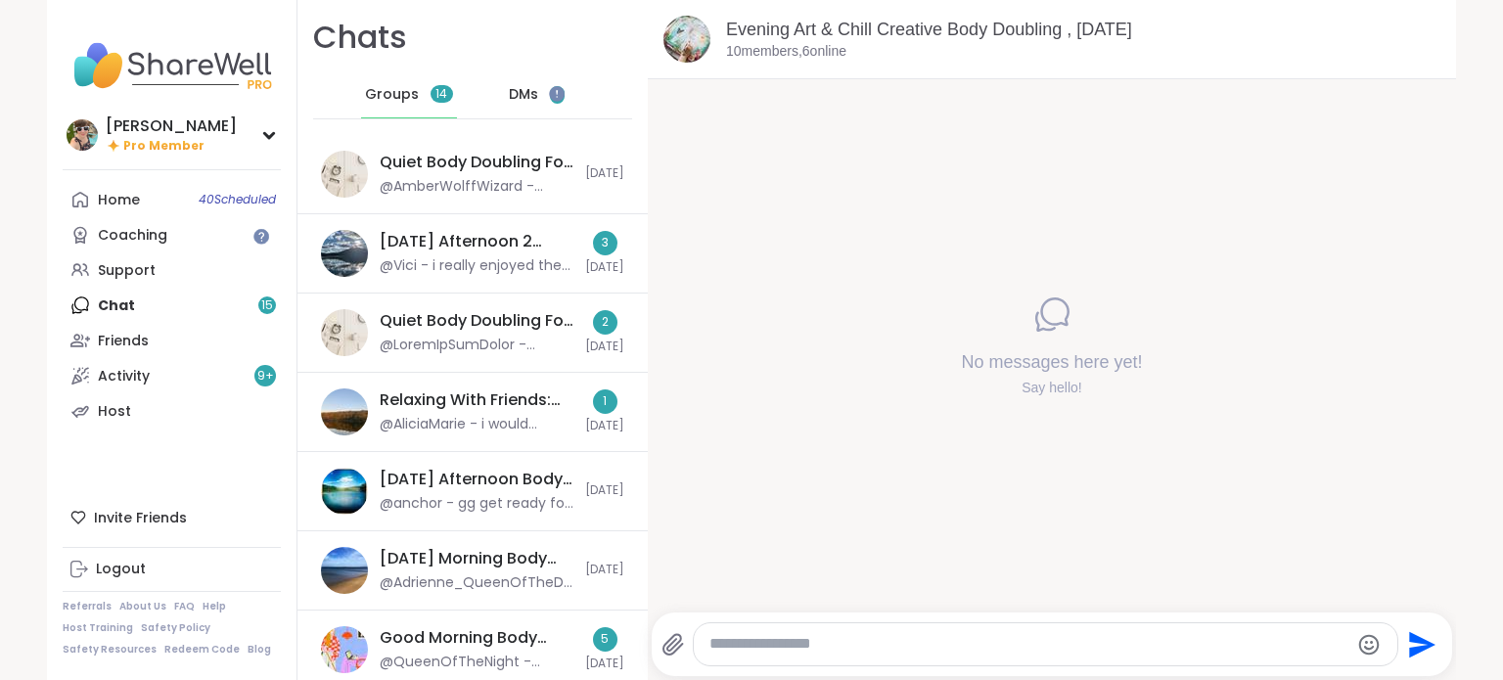
click at [920, 634] on textarea "Type your message" at bounding box center [1028, 644] width 639 height 21
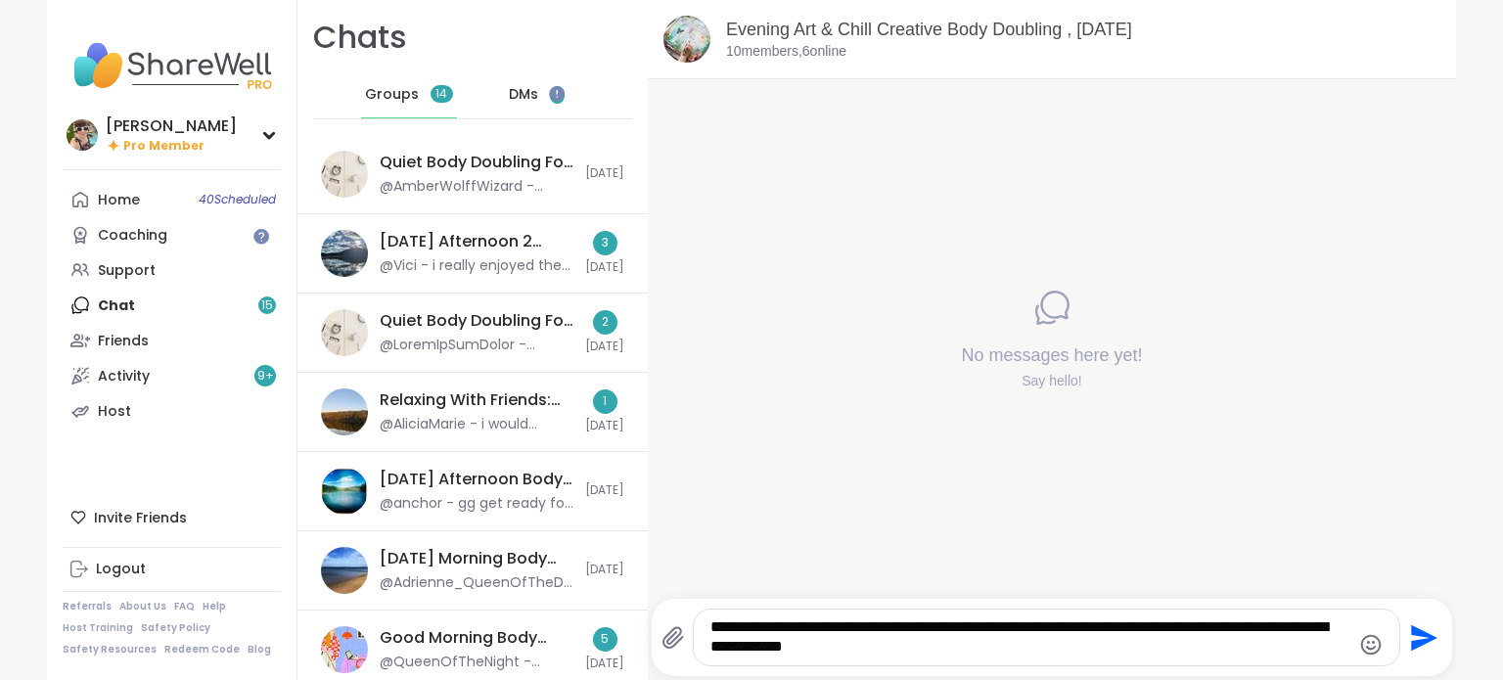
type textarea "**********"
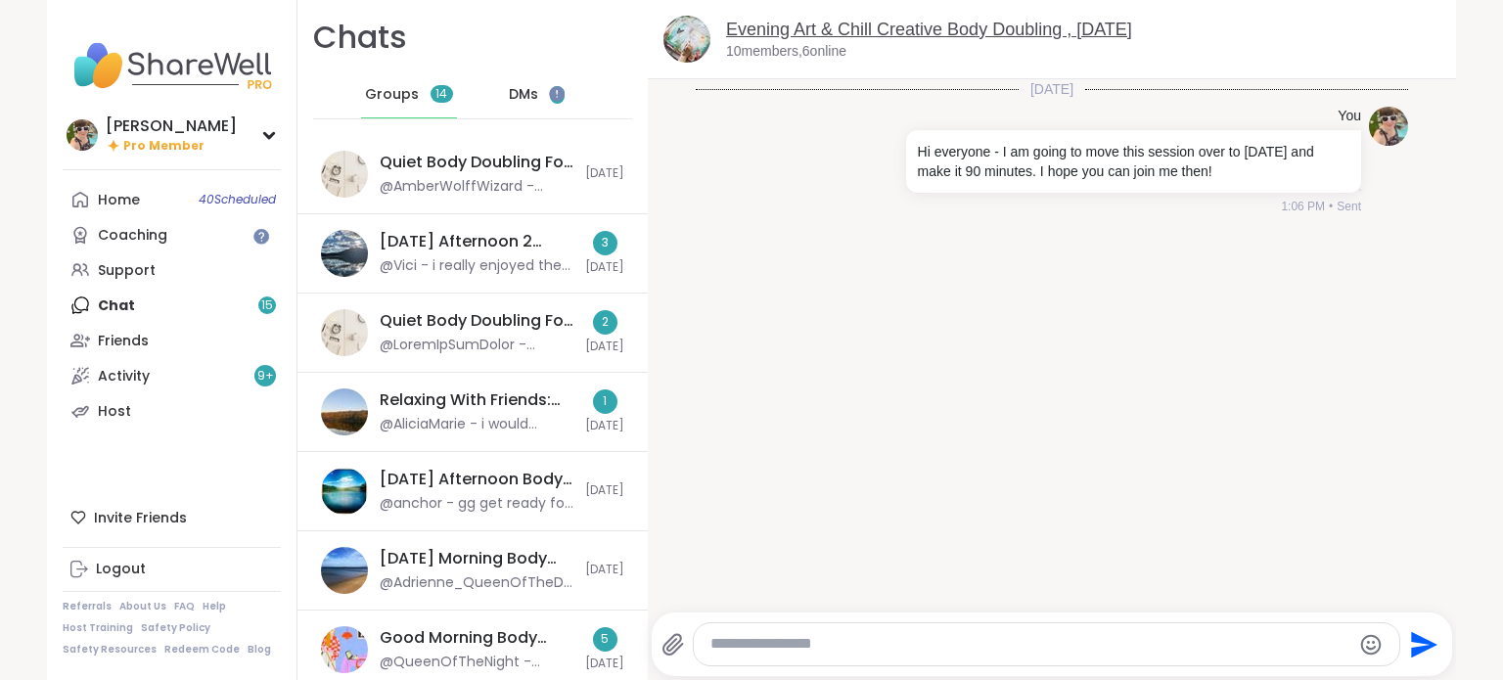
click at [785, 34] on link "Evening Art & Chill Creative Body Doubling , Oct 07" at bounding box center [929, 30] width 406 height 20
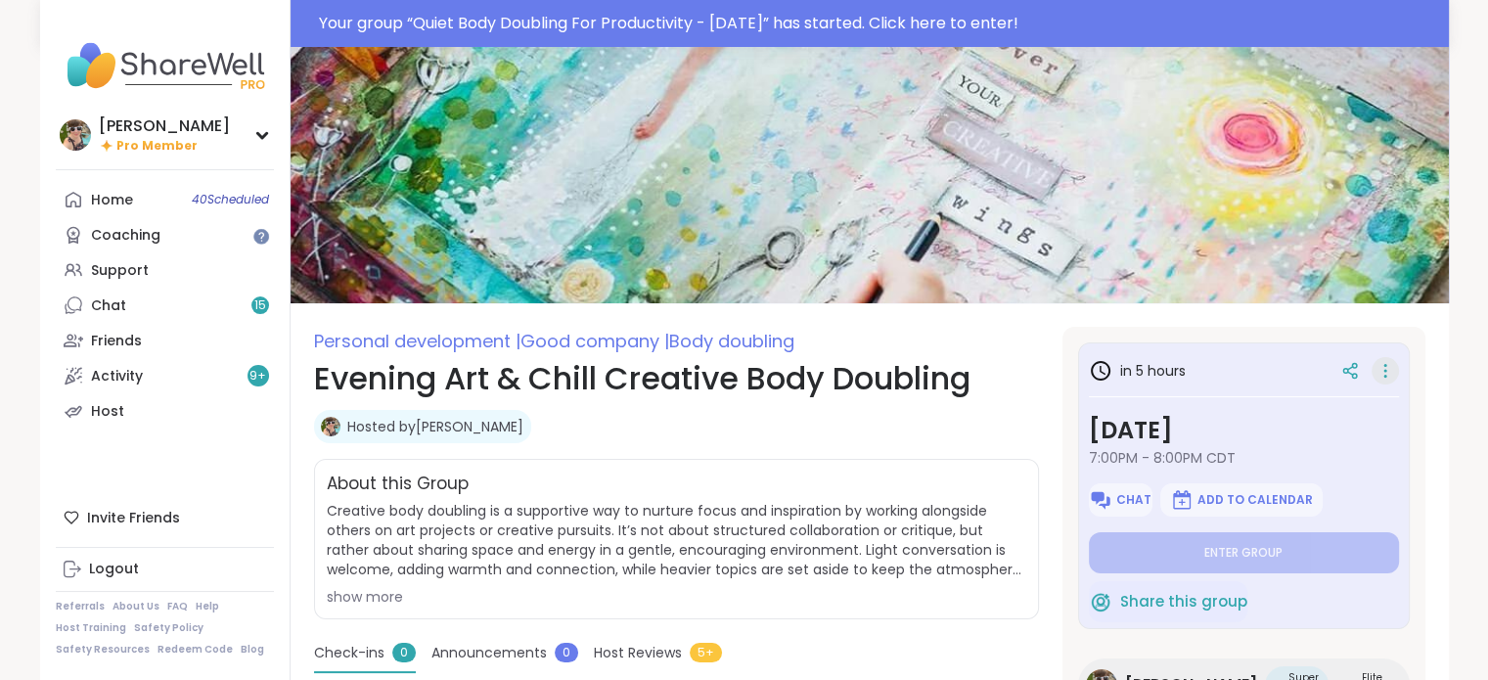
click at [1375, 370] on icon at bounding box center [1385, 370] width 20 height 27
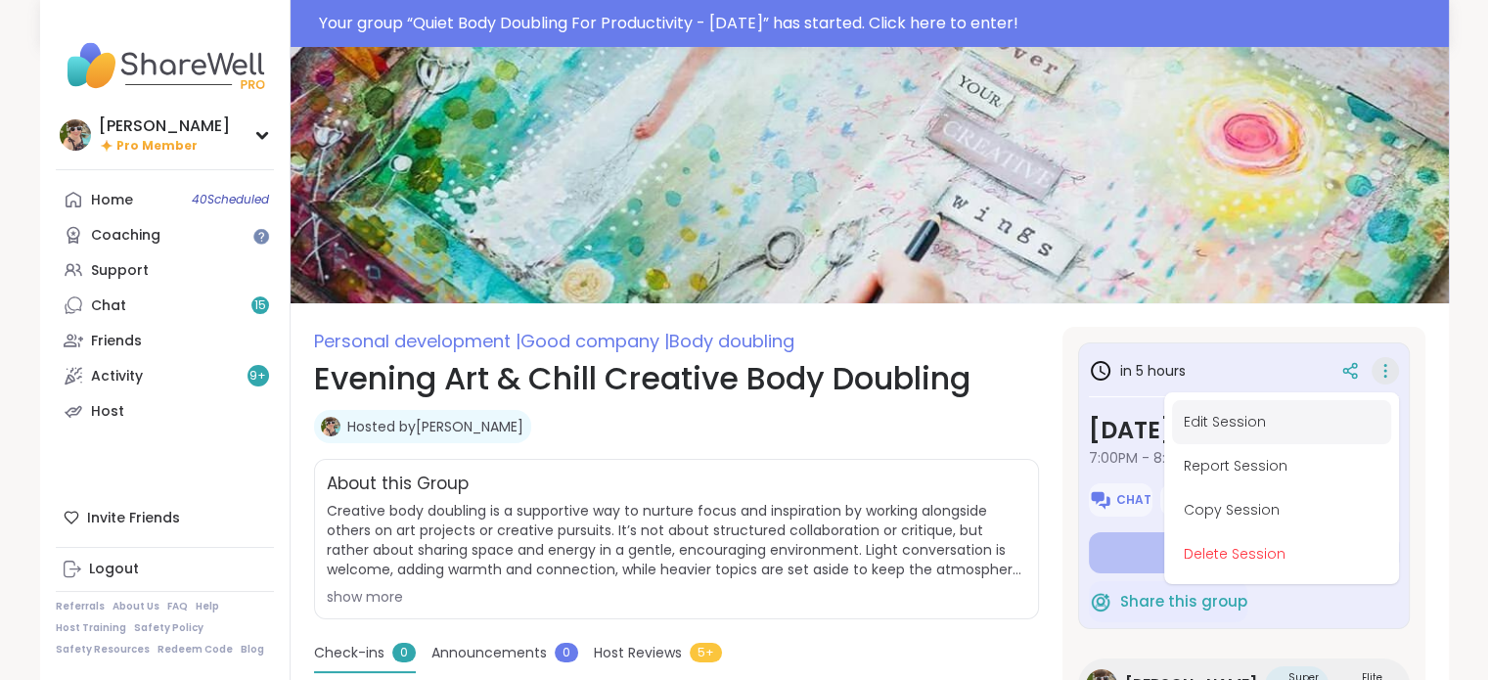
click at [1260, 424] on button "Edit Session" at bounding box center [1281, 422] width 219 height 44
type textarea "*"
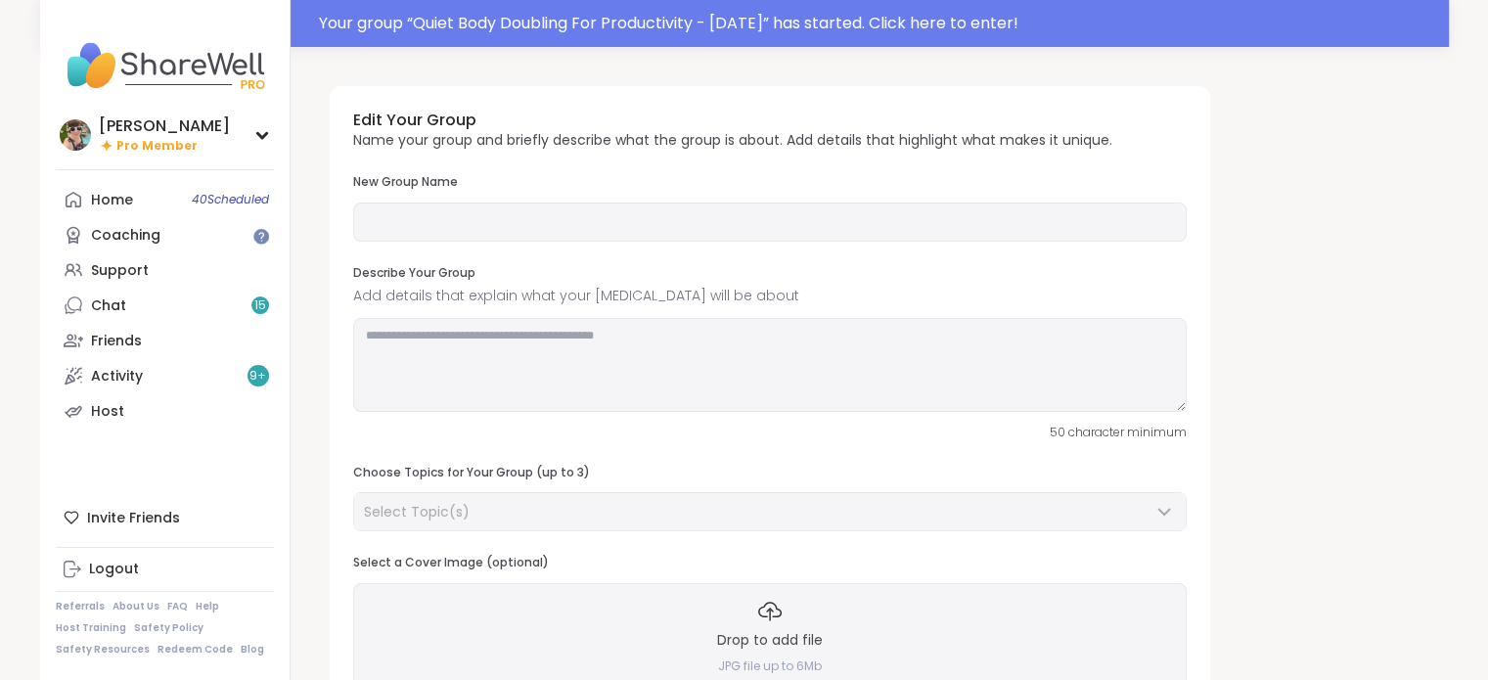
type input "**********"
type textarea "**********"
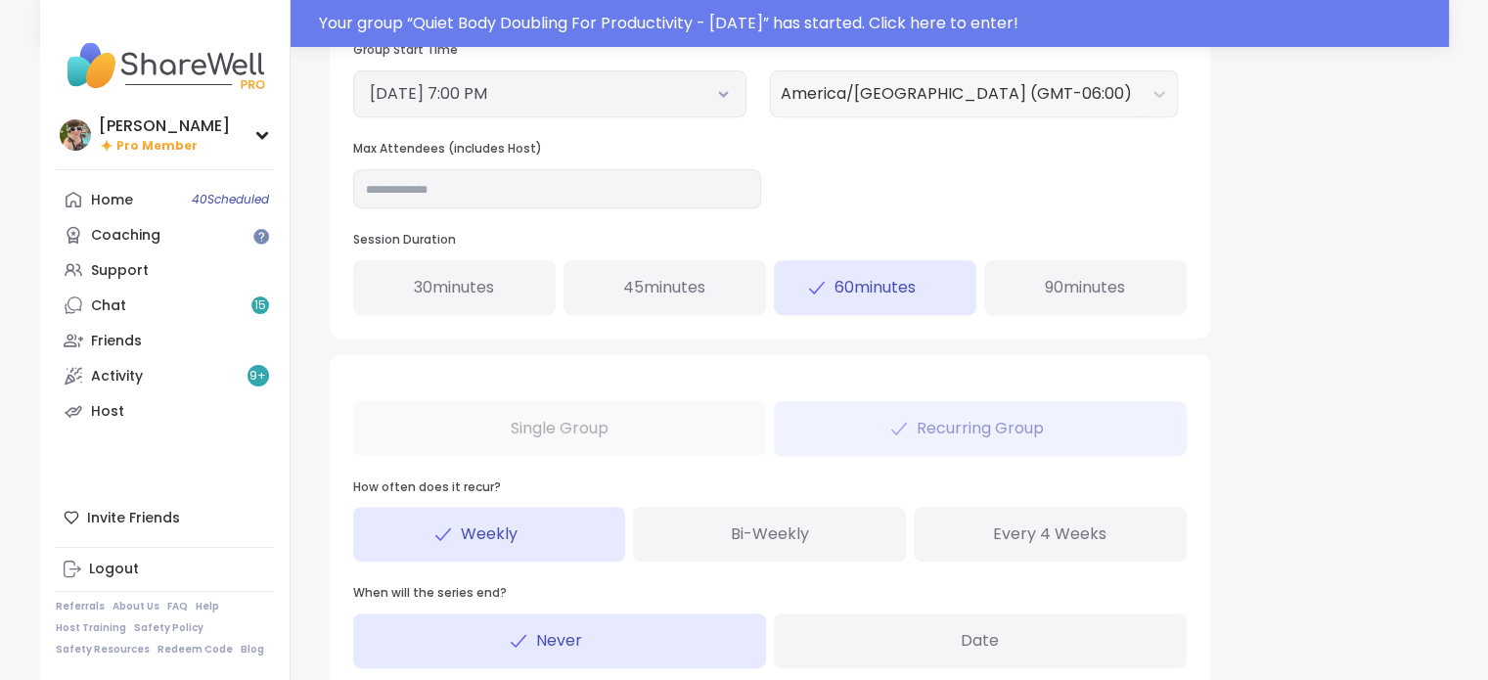
scroll to position [845, 0]
click at [1067, 295] on span "90 minutes" at bounding box center [1085, 286] width 80 height 23
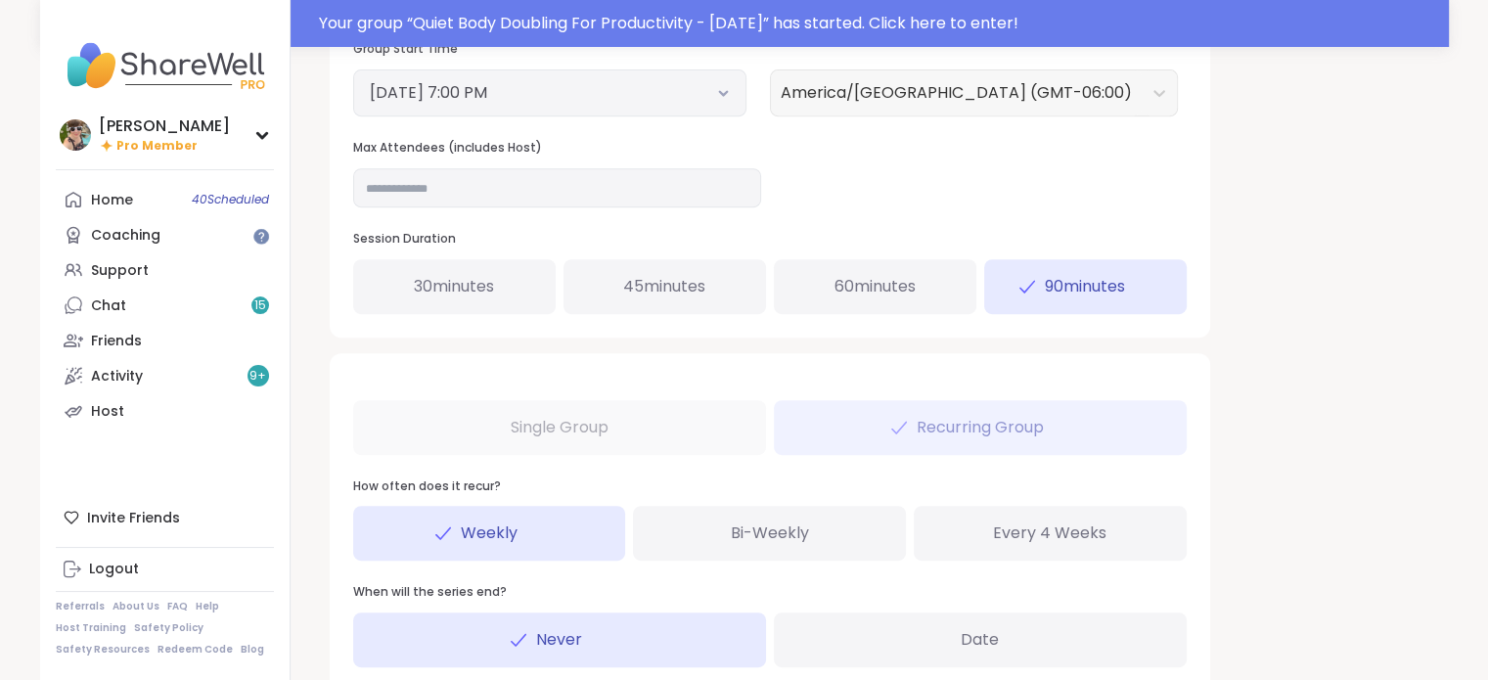
click at [603, 96] on button "October 7, 2025 7:00 PM" at bounding box center [550, 92] width 360 height 23
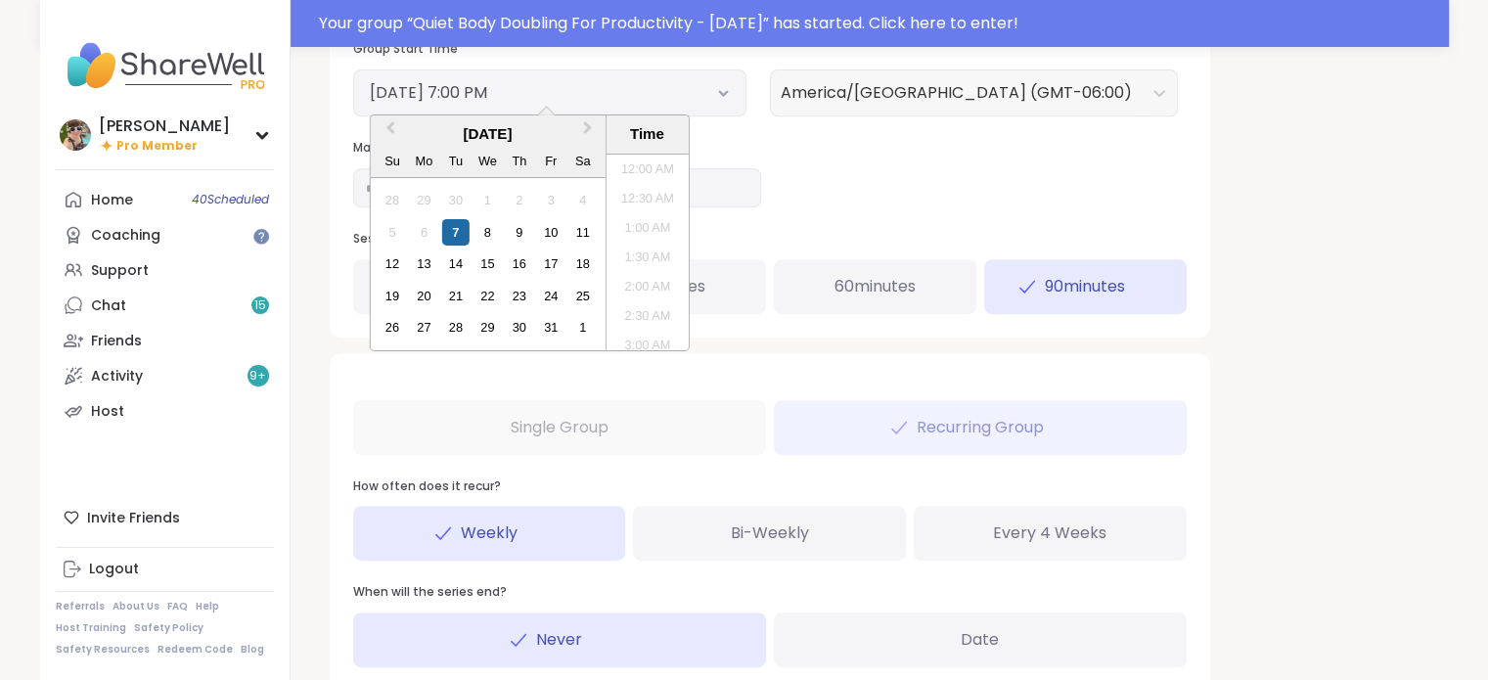
scroll to position [1032, 0]
click at [517, 230] on div "9" at bounding box center [519, 232] width 26 height 26
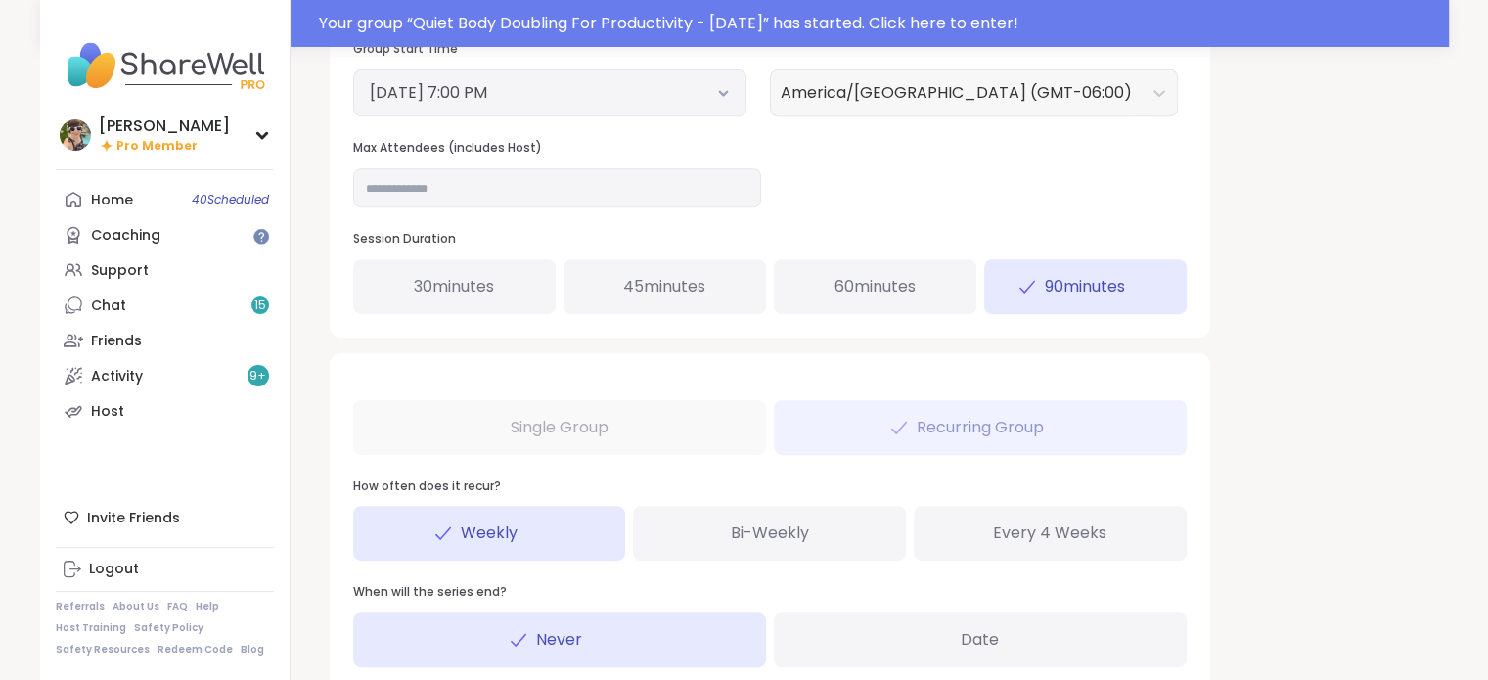
click at [1269, 226] on div "**********" at bounding box center [869, 17] width 1111 height 1585
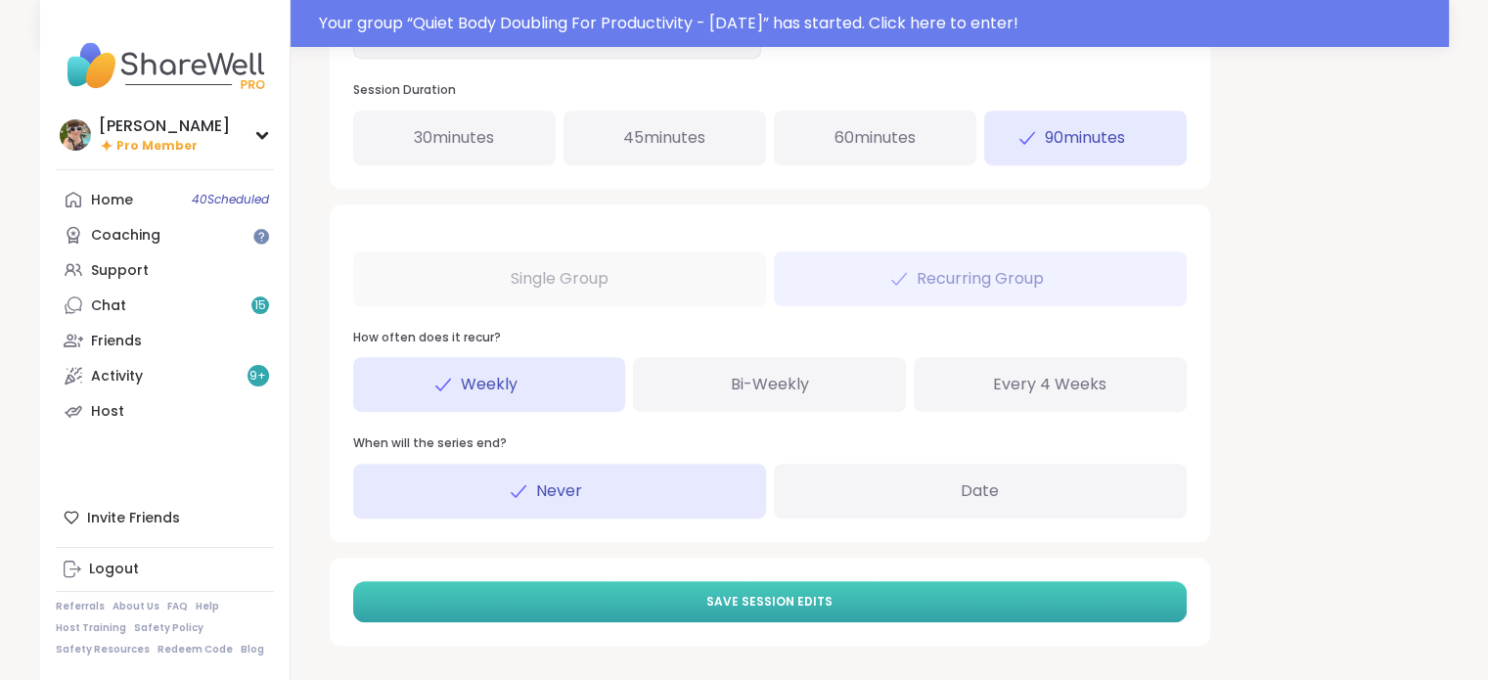
click at [826, 594] on span "Save Session Edits" at bounding box center [769, 602] width 126 height 18
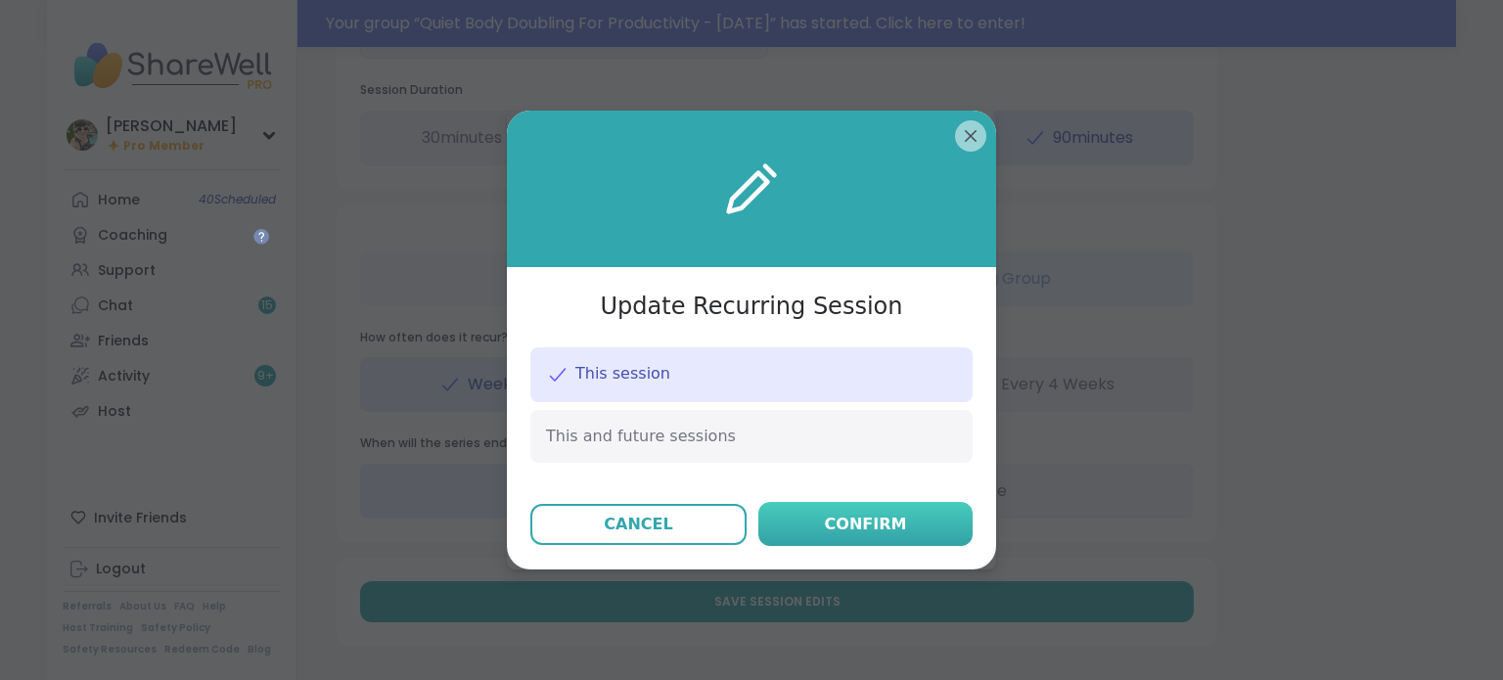
click at [807, 529] on button "Confirm" at bounding box center [865, 524] width 214 height 44
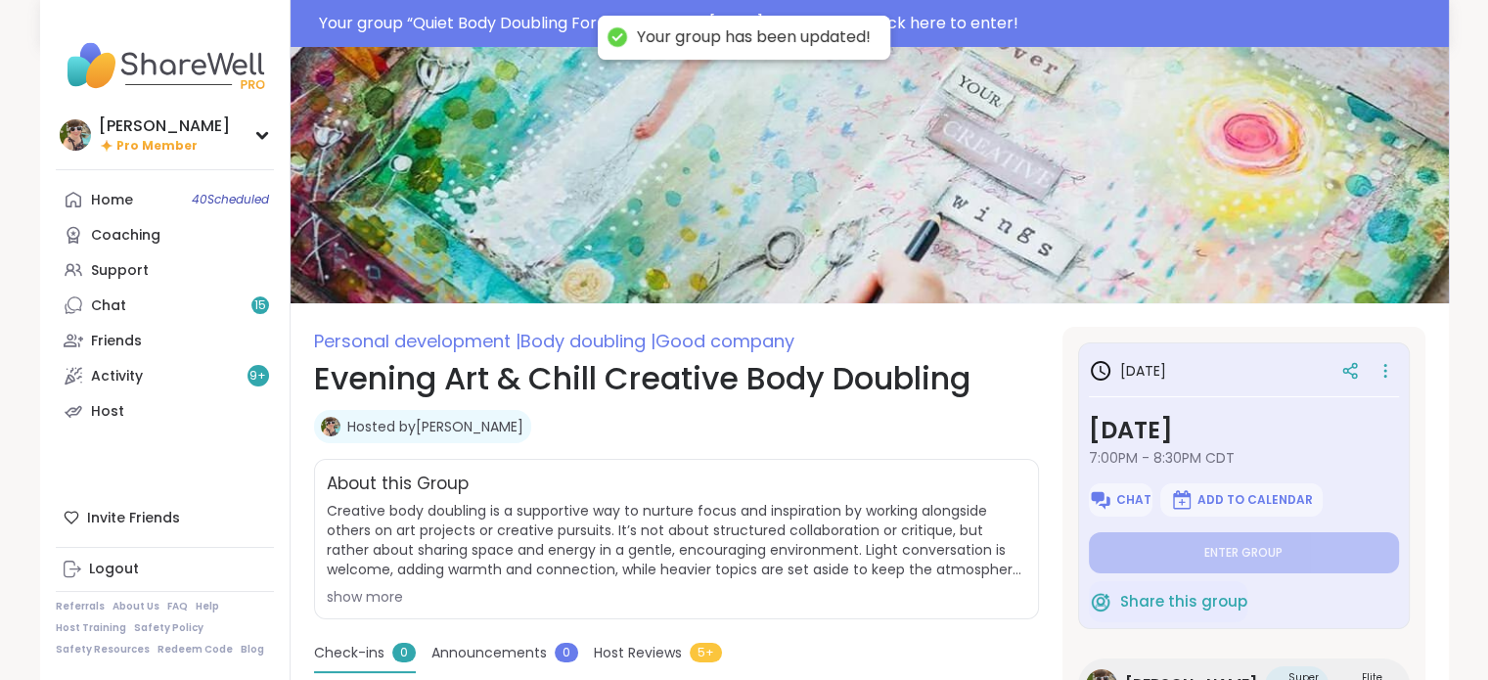
type textarea "*"
